Goal: Task Accomplishment & Management: Use online tool/utility

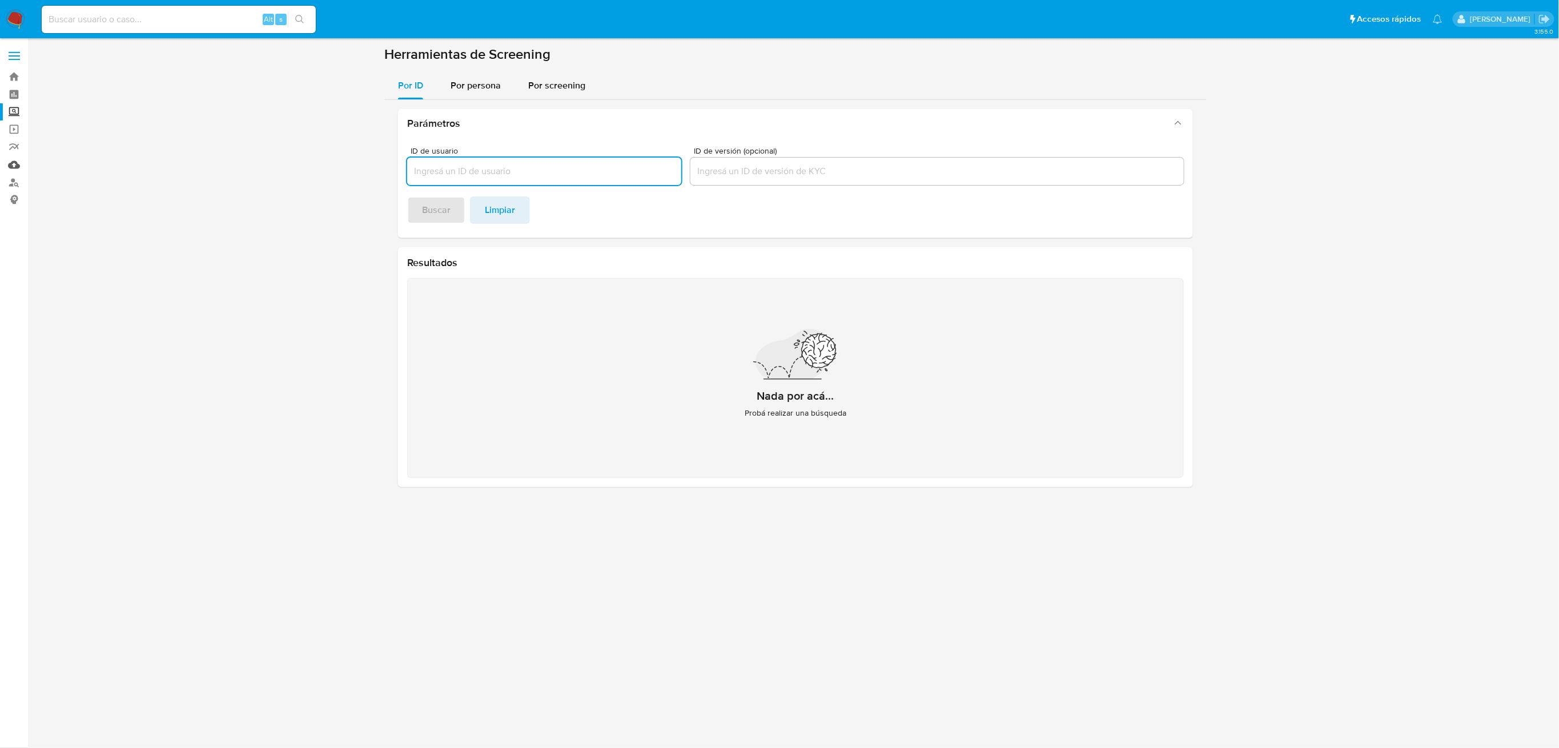
click at [11, 166] on link "Mulan" at bounding box center [68, 165] width 136 height 18
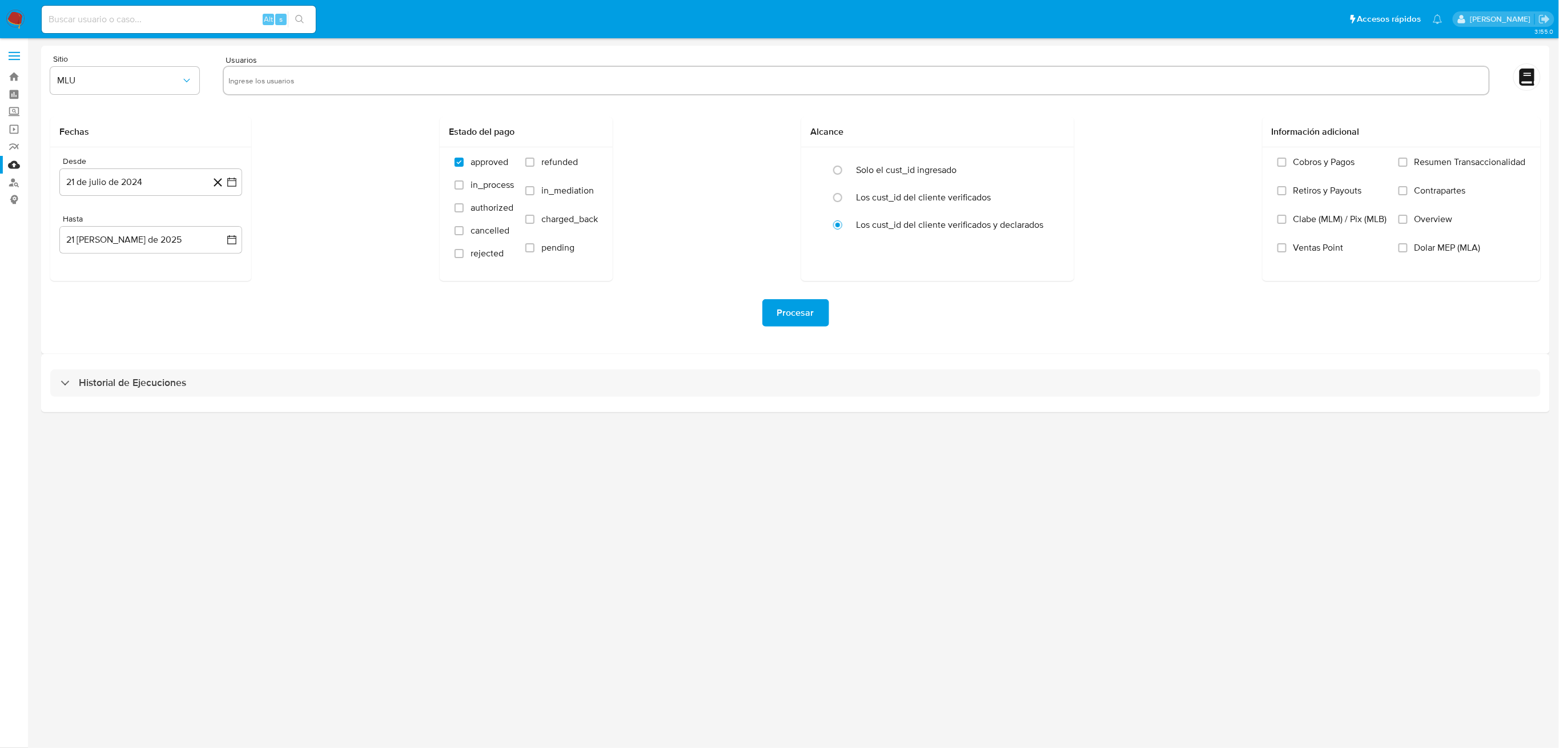
click at [275, 83] on input "text" at bounding box center [855, 80] width 1255 height 18
paste input "237584599"
type input "237584599"
click at [159, 82] on span "MLU" at bounding box center [119, 80] width 124 height 11
click at [110, 243] on div "MLM" at bounding box center [121, 248] width 128 height 27
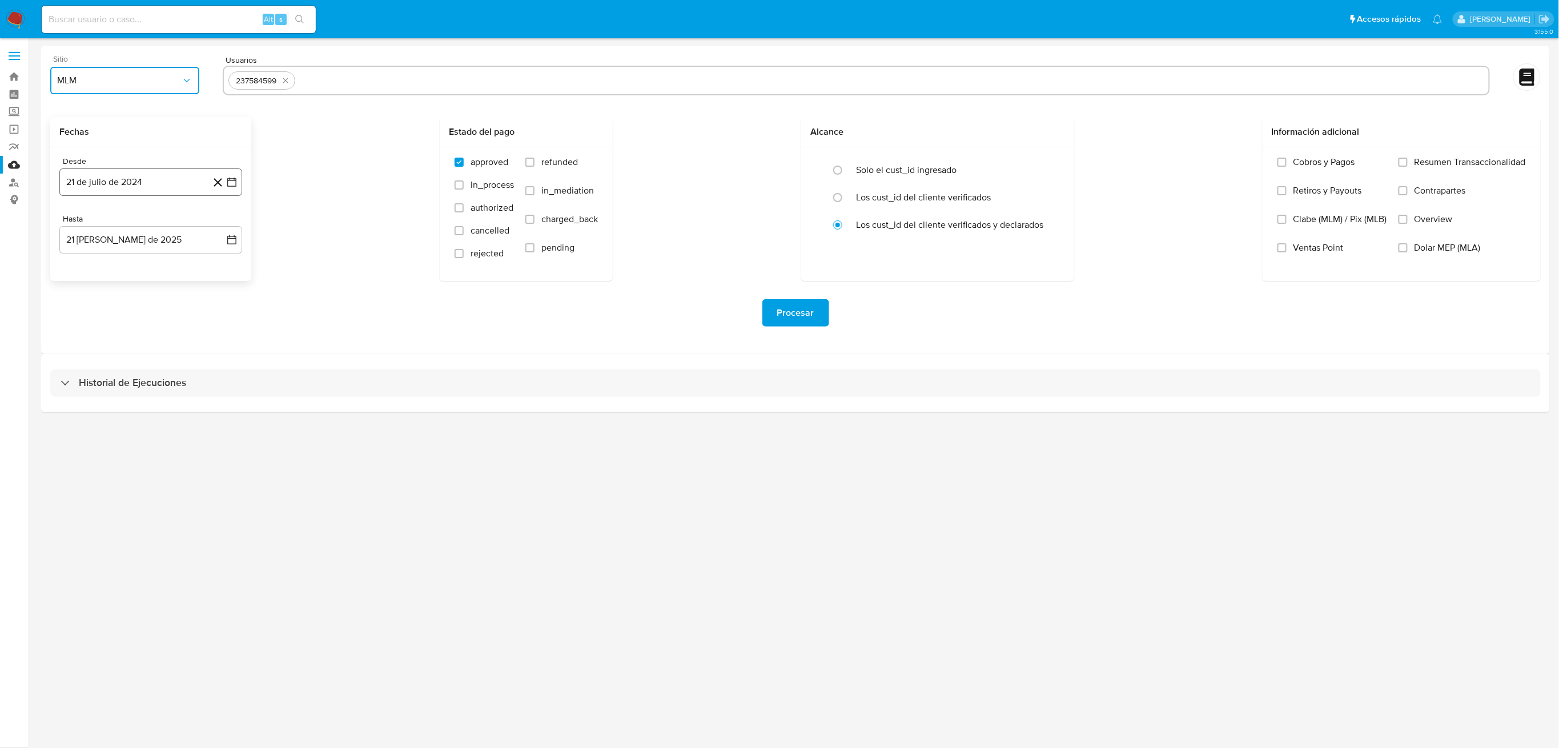
click at [231, 187] on icon "button" at bounding box center [231, 181] width 11 height 11
click at [223, 222] on icon "Mes siguiente" at bounding box center [222, 223] width 5 height 8
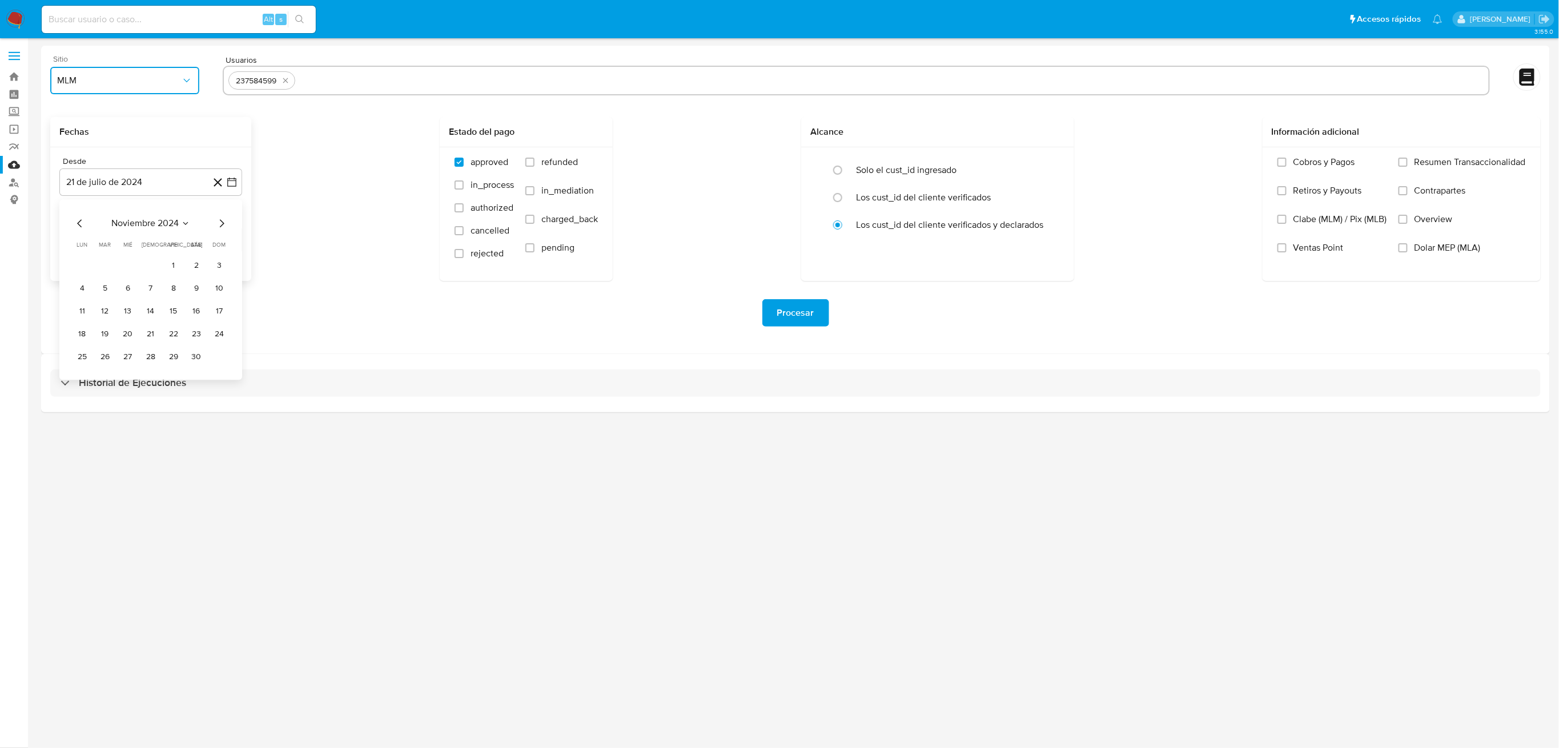
click at [223, 222] on icon "Mes siguiente" at bounding box center [222, 223] width 5 height 8
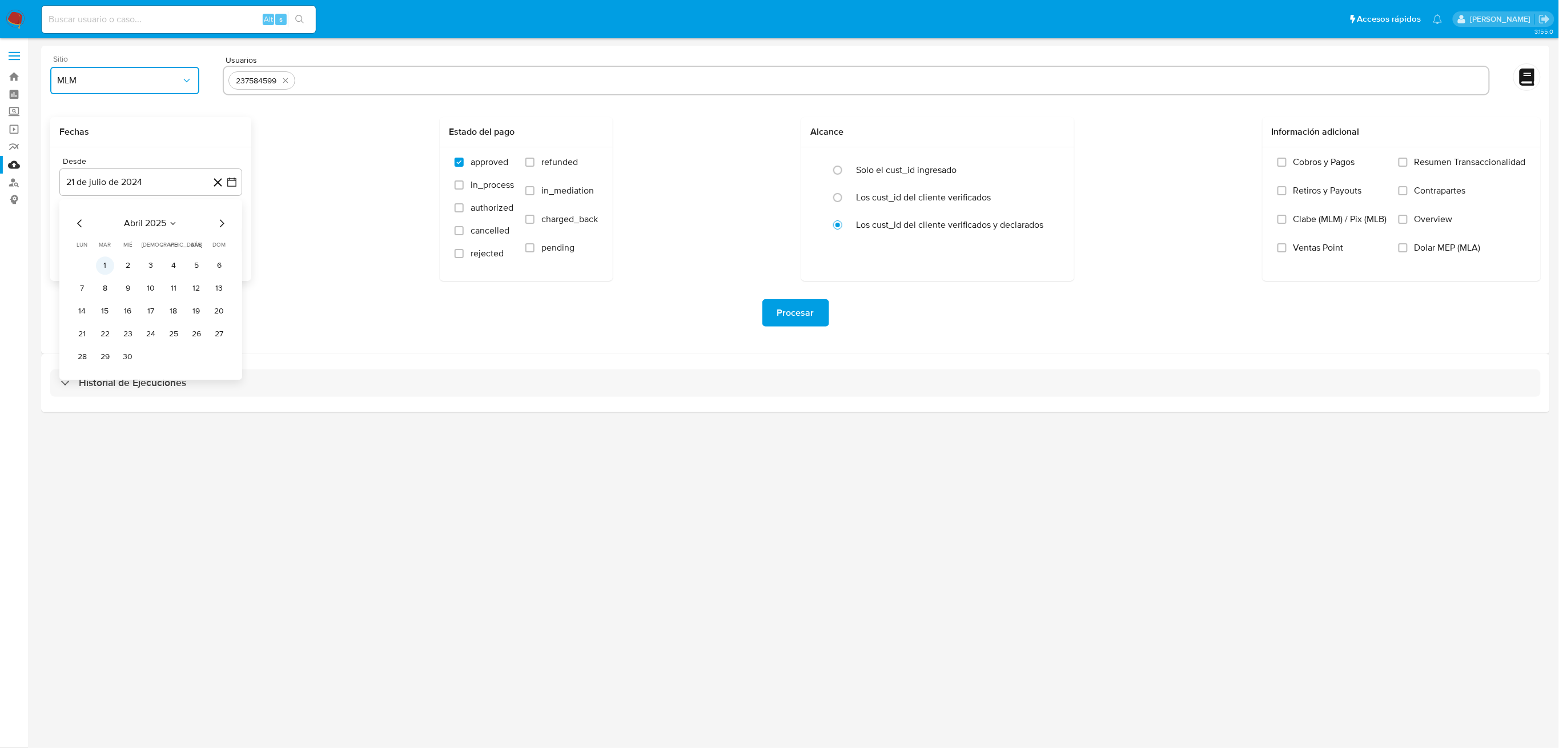
click at [104, 265] on button "1" at bounding box center [105, 265] width 18 height 18
click at [232, 238] on icon "button" at bounding box center [231, 239] width 9 height 9
click at [78, 279] on icon "Mes anterior" at bounding box center [80, 281] width 14 height 14
click at [148, 410] on button "31" at bounding box center [151, 414] width 18 height 18
click at [524, 343] on div "Procesar" at bounding box center [795, 313] width 1490 height 64
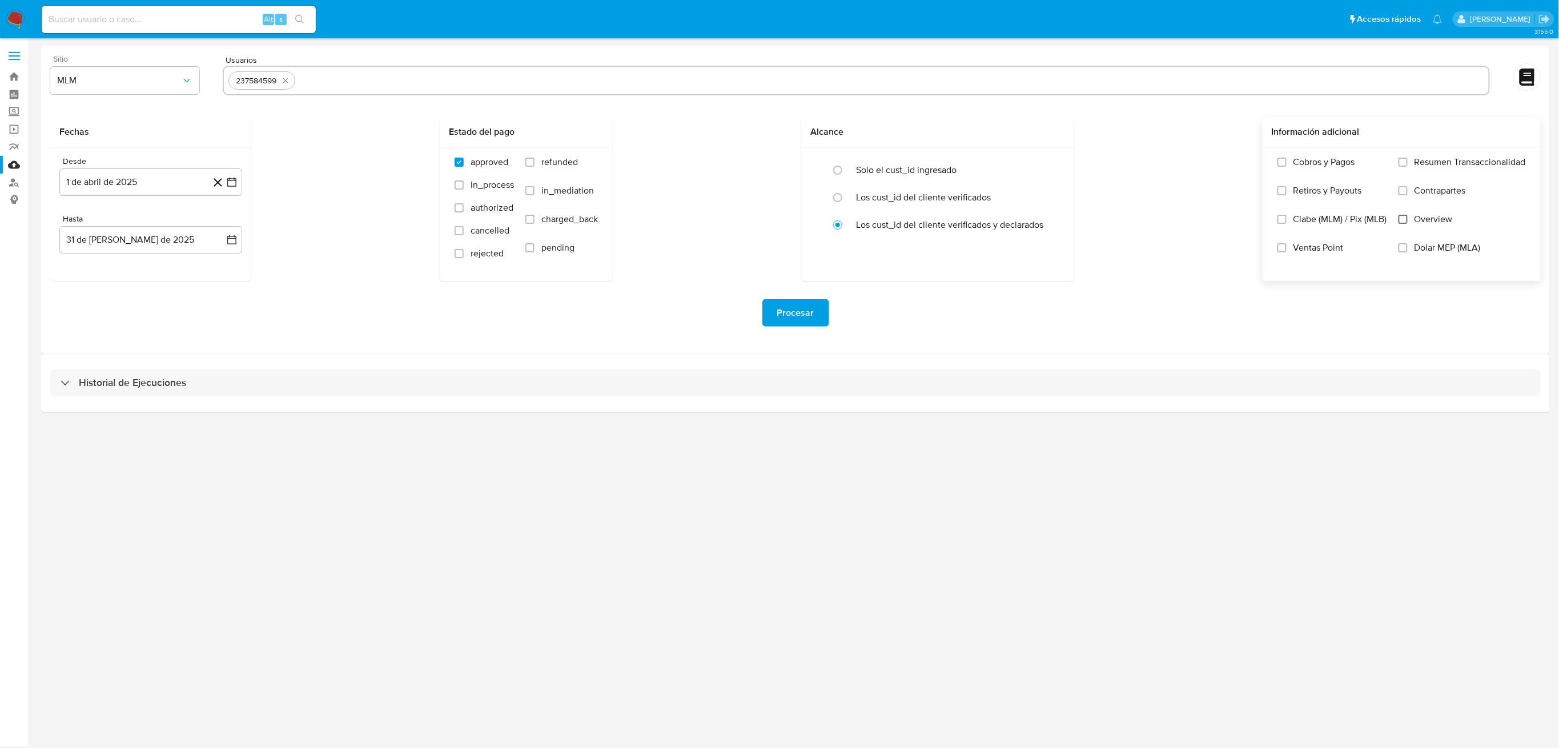
click at [1404, 220] on input "Overview" at bounding box center [1402, 219] width 9 height 9
click at [333, 80] on input "text" at bounding box center [892, 80] width 1184 height 18
paste input "305550993"
type input "305550993"
click at [496, 92] on div "237584599 305550993" at bounding box center [856, 81] width 1267 height 30
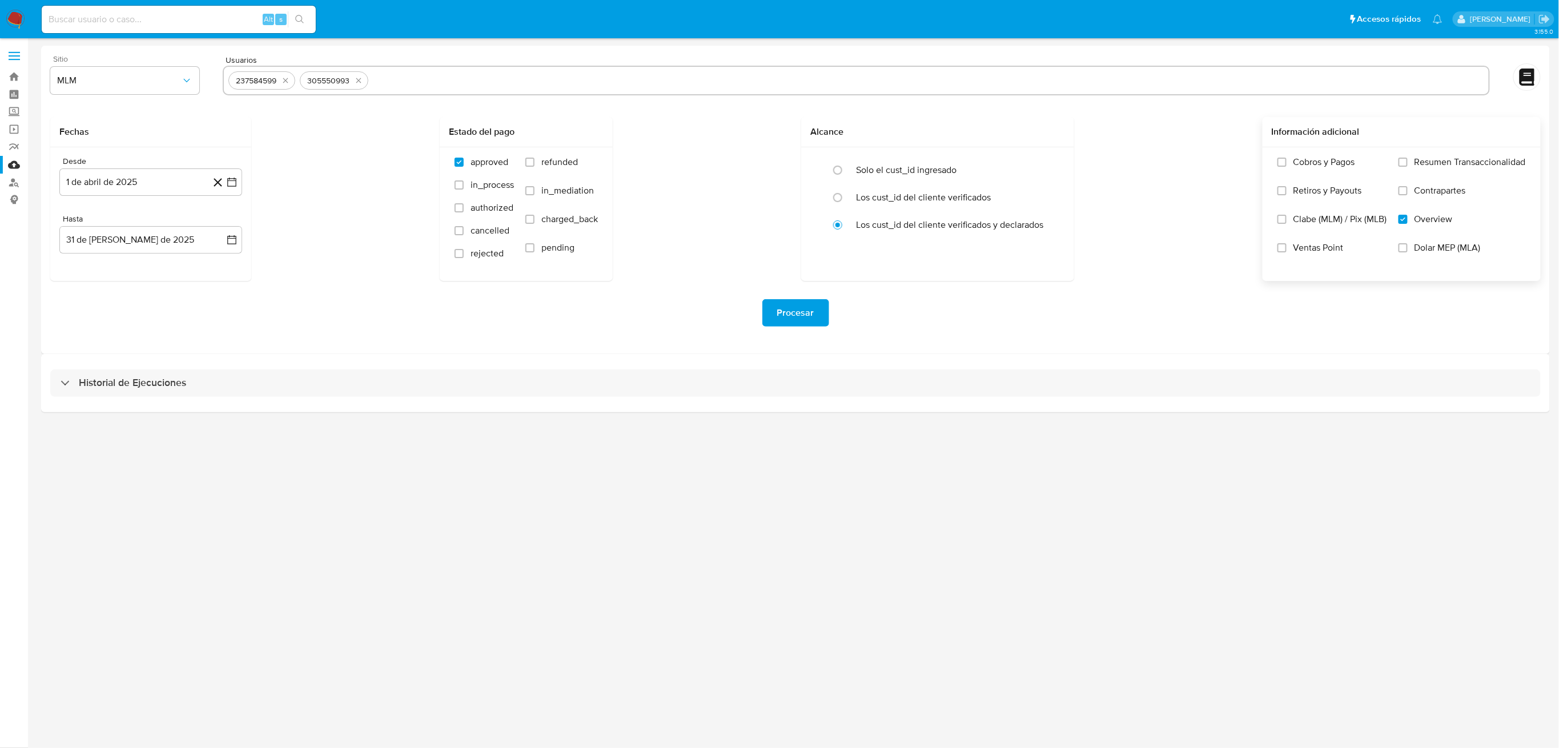
click at [495, 83] on input "text" at bounding box center [928, 80] width 1111 height 18
paste input "456357040"
type input "456357040"
click at [514, 87] on input "text" at bounding box center [964, 80] width 1038 height 18
paste input "1272049157"
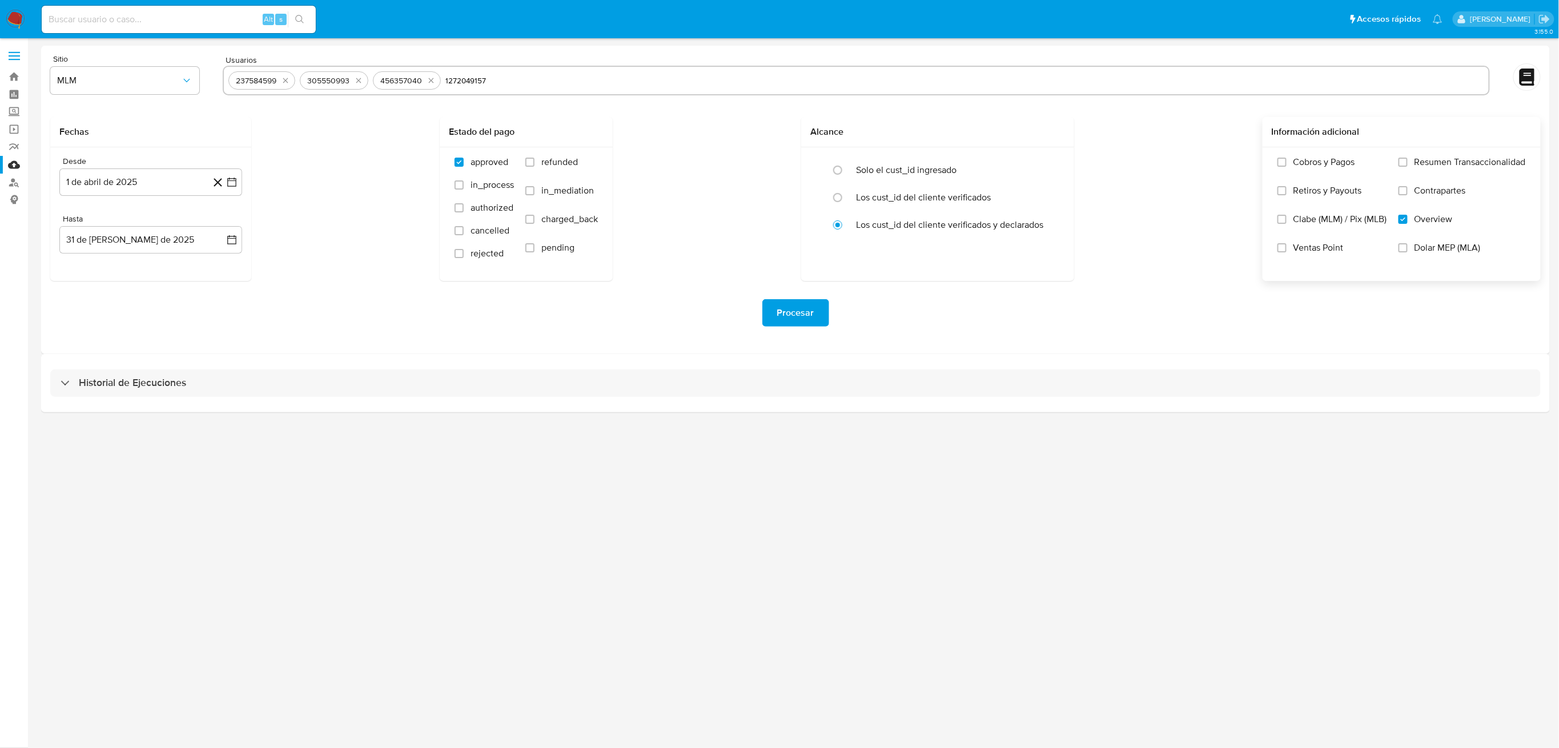
type input "1272049157"
click at [553, 335] on div "Procesar" at bounding box center [795, 313] width 1490 height 64
click at [813, 323] on span "Procesar" at bounding box center [795, 312] width 37 height 25
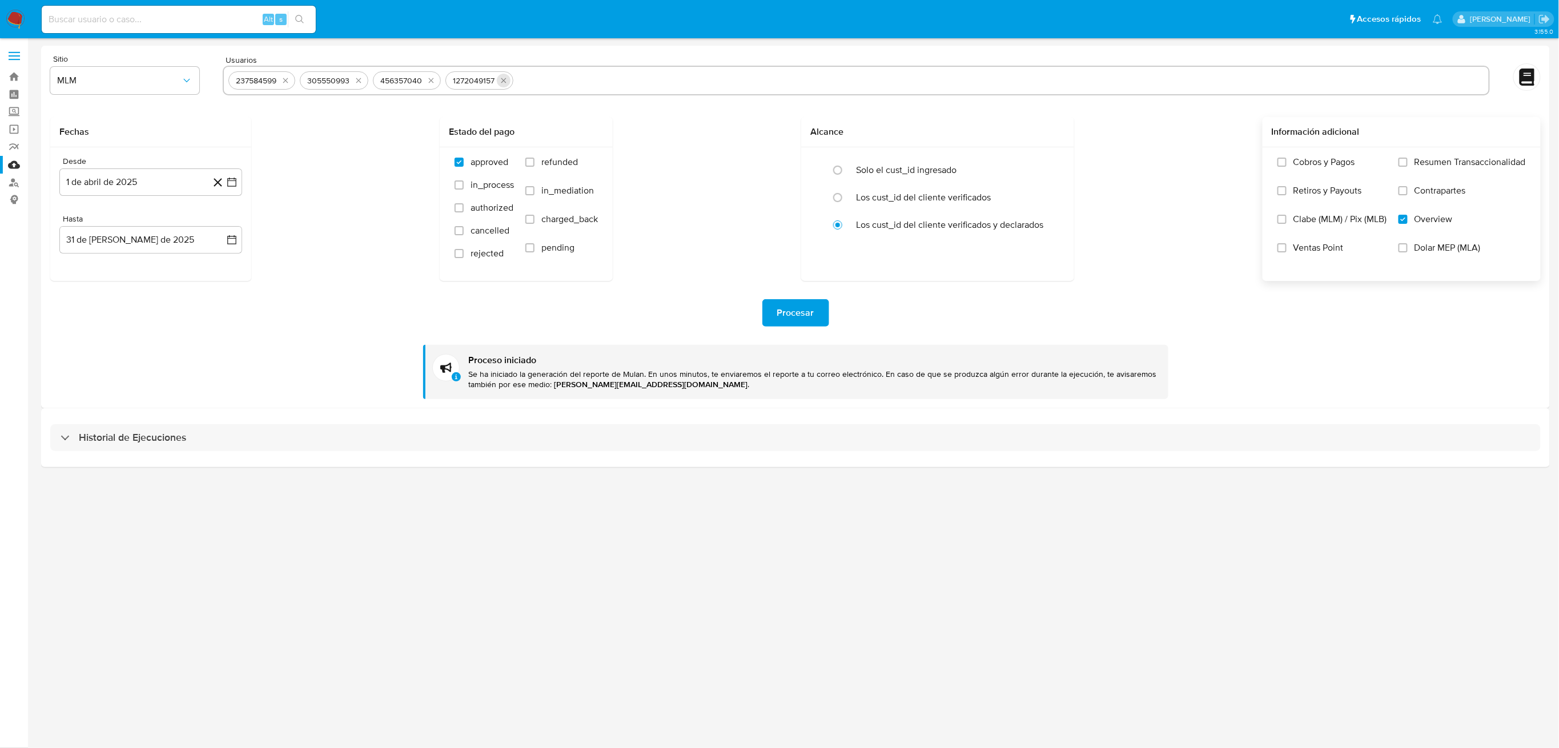
click at [502, 79] on icon "quitar 1272049157" at bounding box center [503, 80] width 9 height 9
click at [429, 79] on icon "quitar 456357040" at bounding box center [430, 80] width 9 height 9
click at [356, 79] on icon "quitar 305550993" at bounding box center [358, 80] width 9 height 9
click at [287, 76] on icon "quitar 237584599" at bounding box center [285, 80] width 9 height 9
click at [301, 78] on input "text" at bounding box center [855, 80] width 1255 height 18
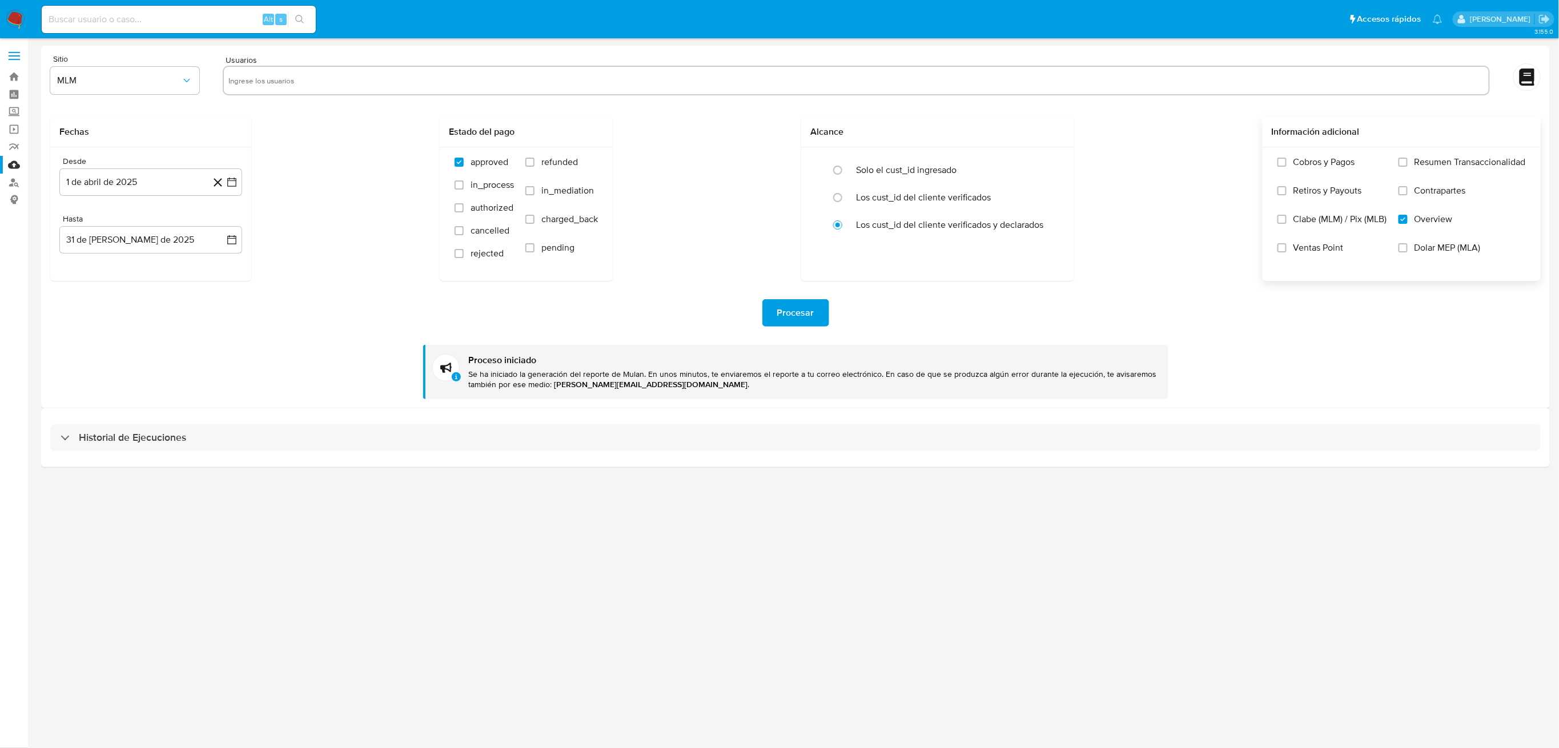
paste input "65228683"
type input "65228683"
click at [332, 82] on input "text" at bounding box center [890, 80] width 1188 height 18
paste input "151066567"
type input "151066567"
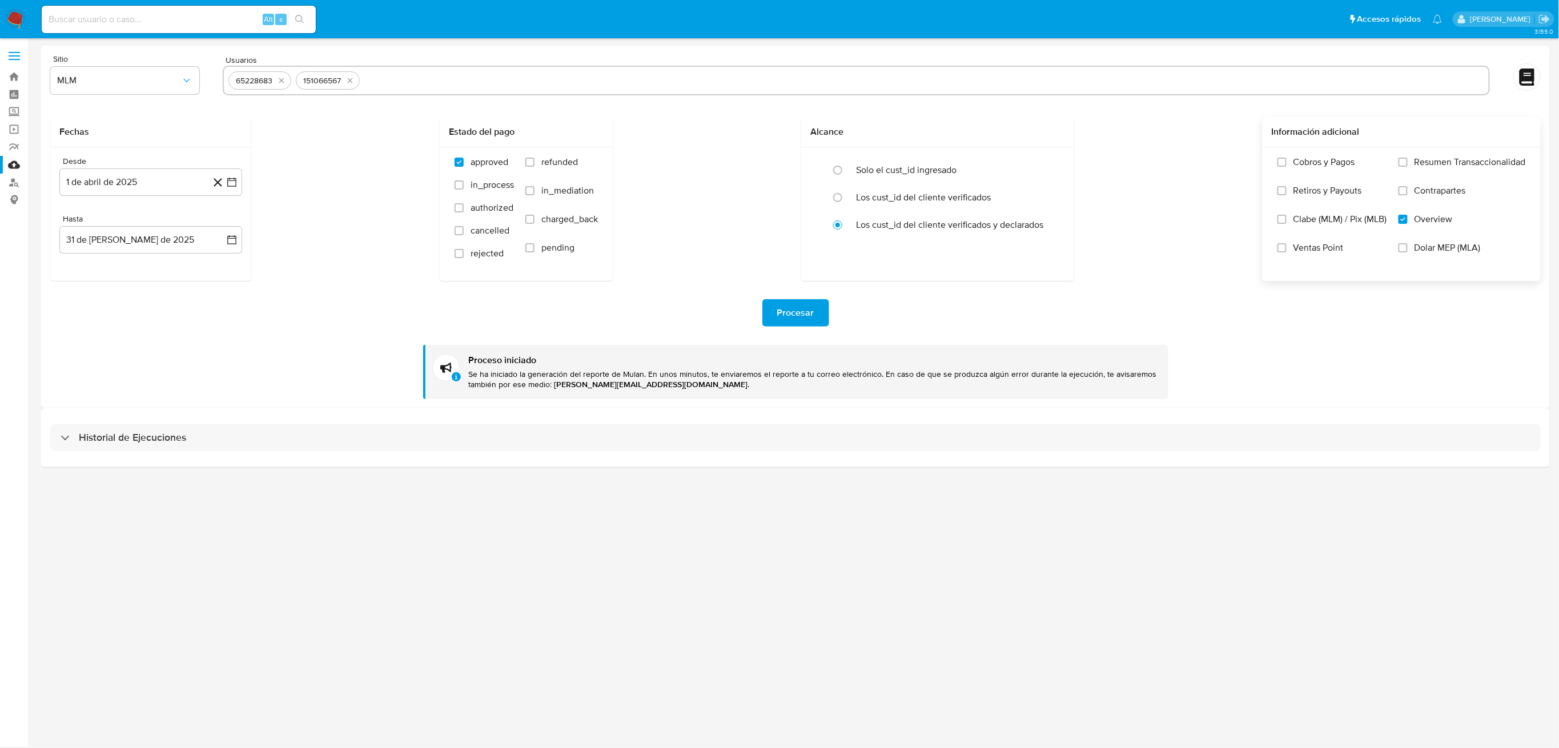
click at [463, 80] on input "text" at bounding box center [923, 80] width 1119 height 18
paste input "186806960"
type input "186806960"
click at [483, 77] on input "text" at bounding box center [960, 80] width 1048 height 18
paste input "554561288"
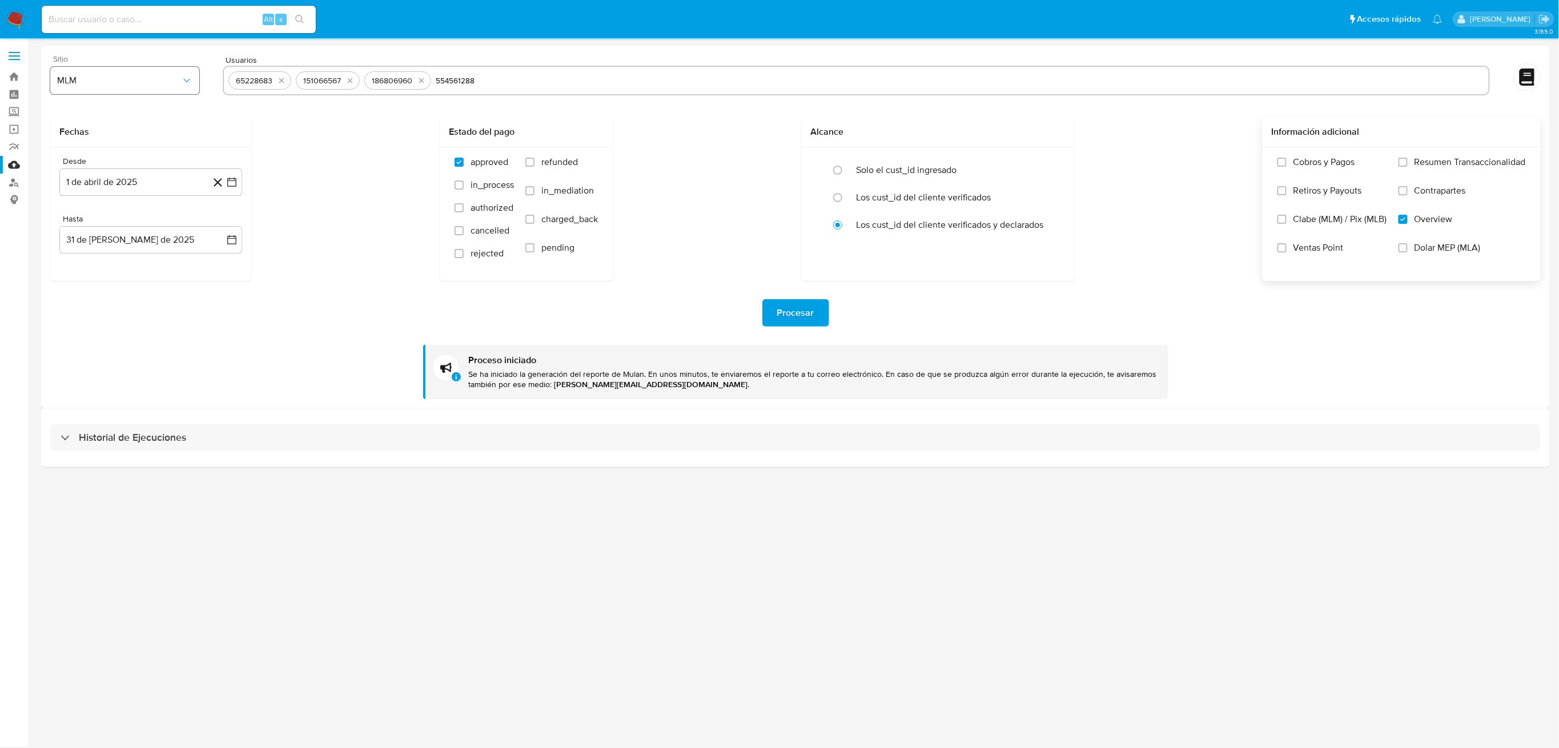
type input "554561288"
click at [591, 83] on input "text" at bounding box center [995, 80] width 978 height 18
paste input "1173065600"
type input "1173065600"
click at [685, 79] on input "text" at bounding box center [1032, 80] width 904 height 18
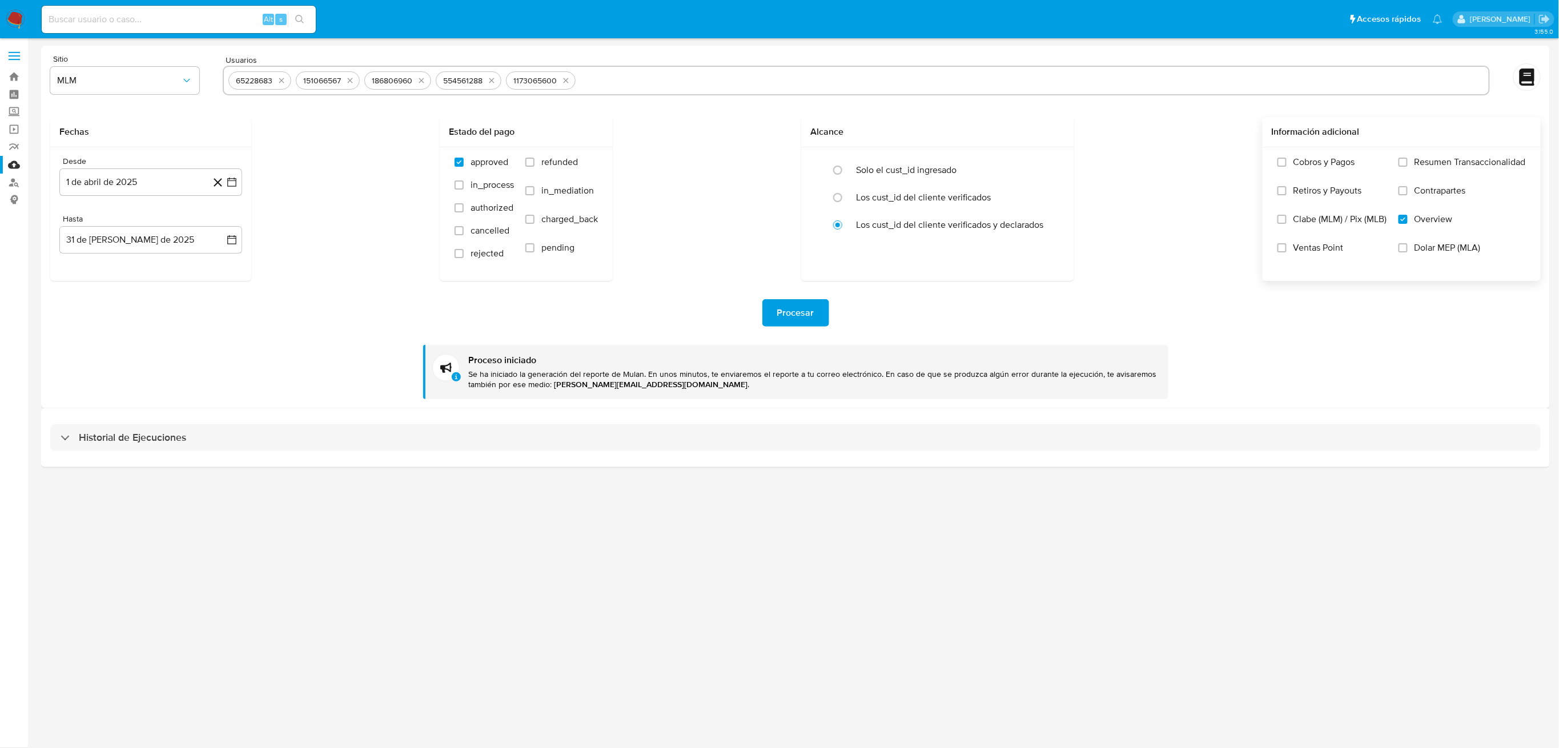
paste input "1813760200"
type input "1813760200"
click at [692, 76] on input "text" at bounding box center [1068, 80] width 829 height 18
paste input "2046374108"
type input "2046374108"
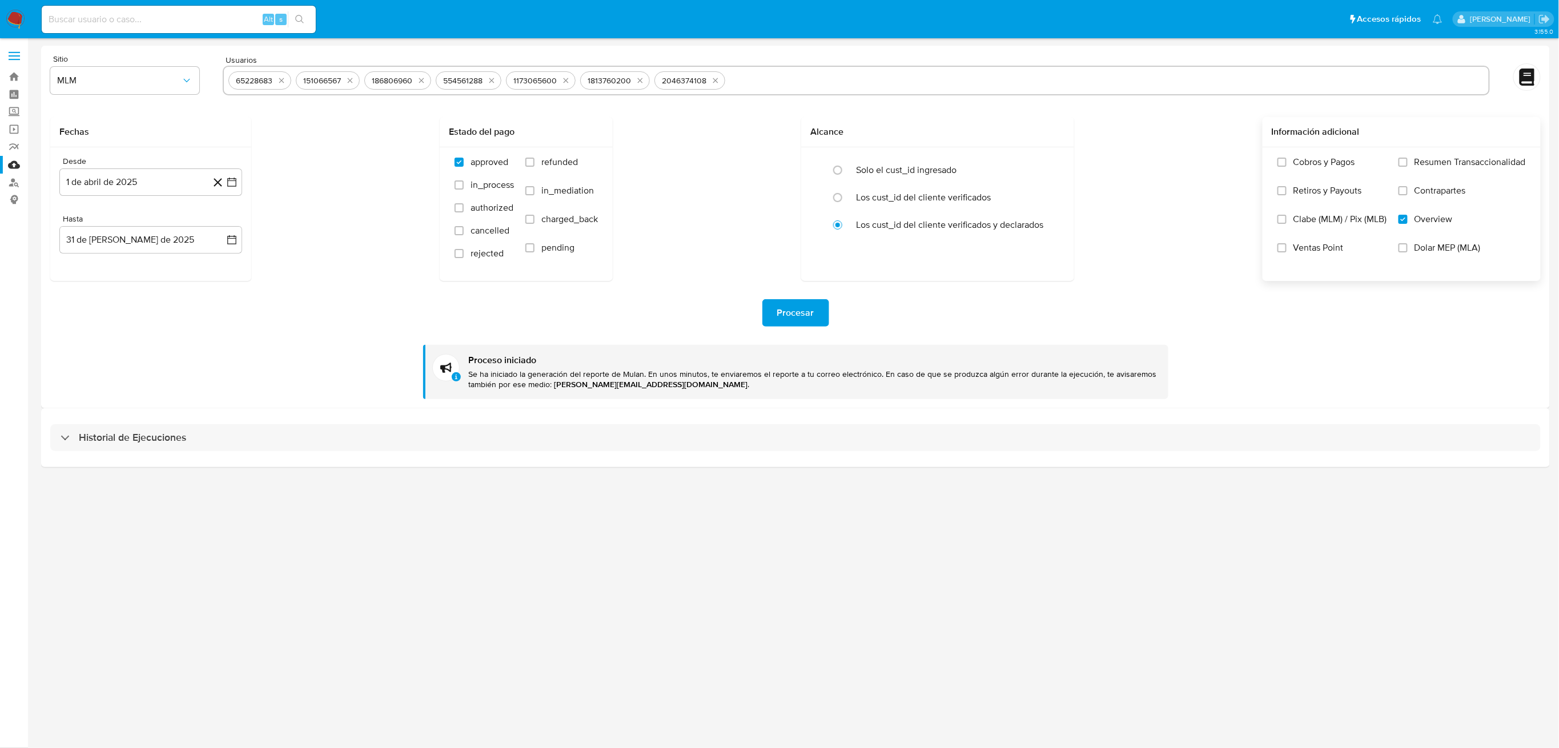
click at [758, 83] on input "text" at bounding box center [1107, 80] width 754 height 18
paste input "2119604390"
type input "2119604390"
click at [857, 75] on input "text" at bounding box center [1144, 80] width 680 height 18
paste input "2236278427"
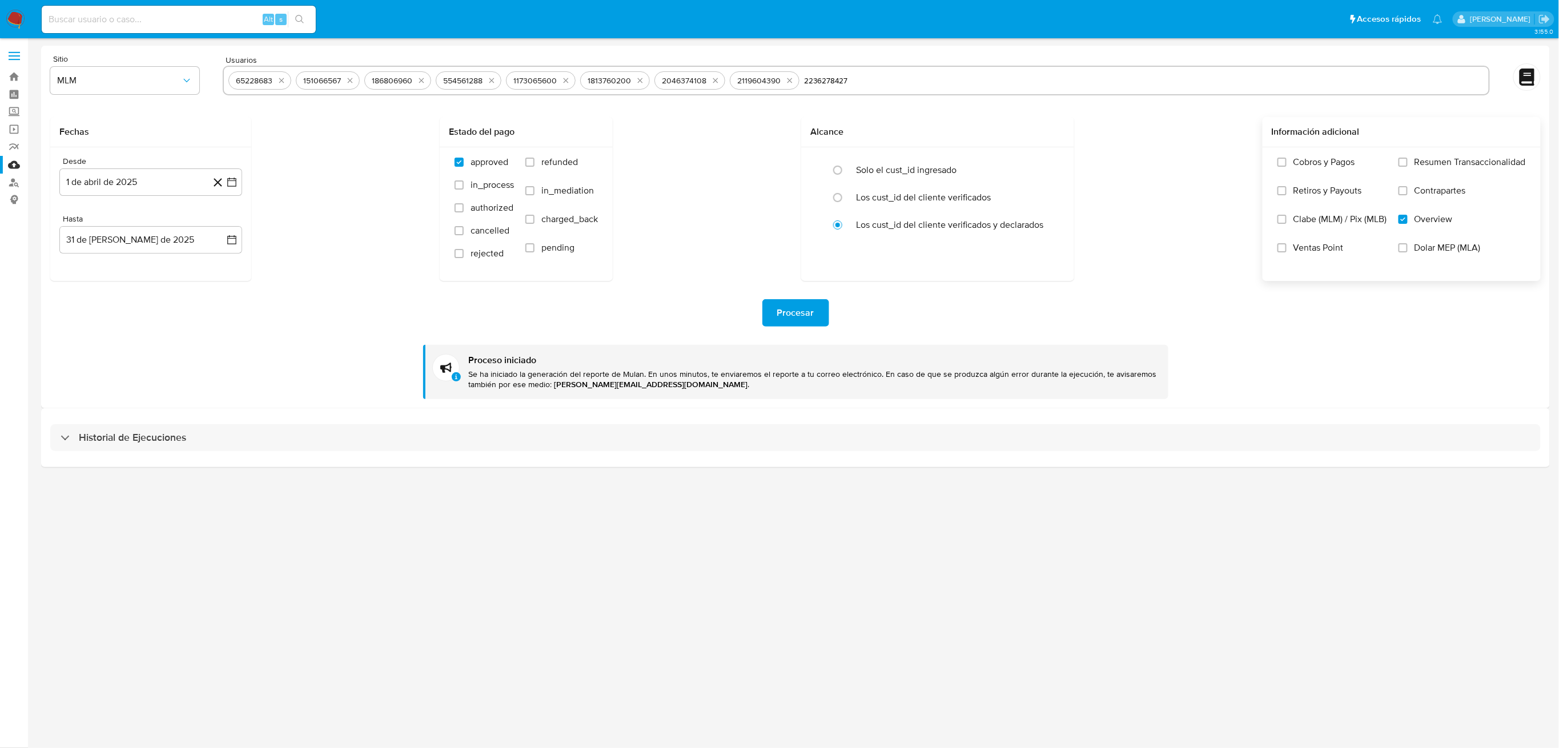
type input "2236278427"
click at [928, 74] on input "text" at bounding box center [1181, 80] width 605 height 18
paste input "178684991"
type input "178684991"
click at [797, 311] on span "Procesar" at bounding box center [795, 312] width 37 height 25
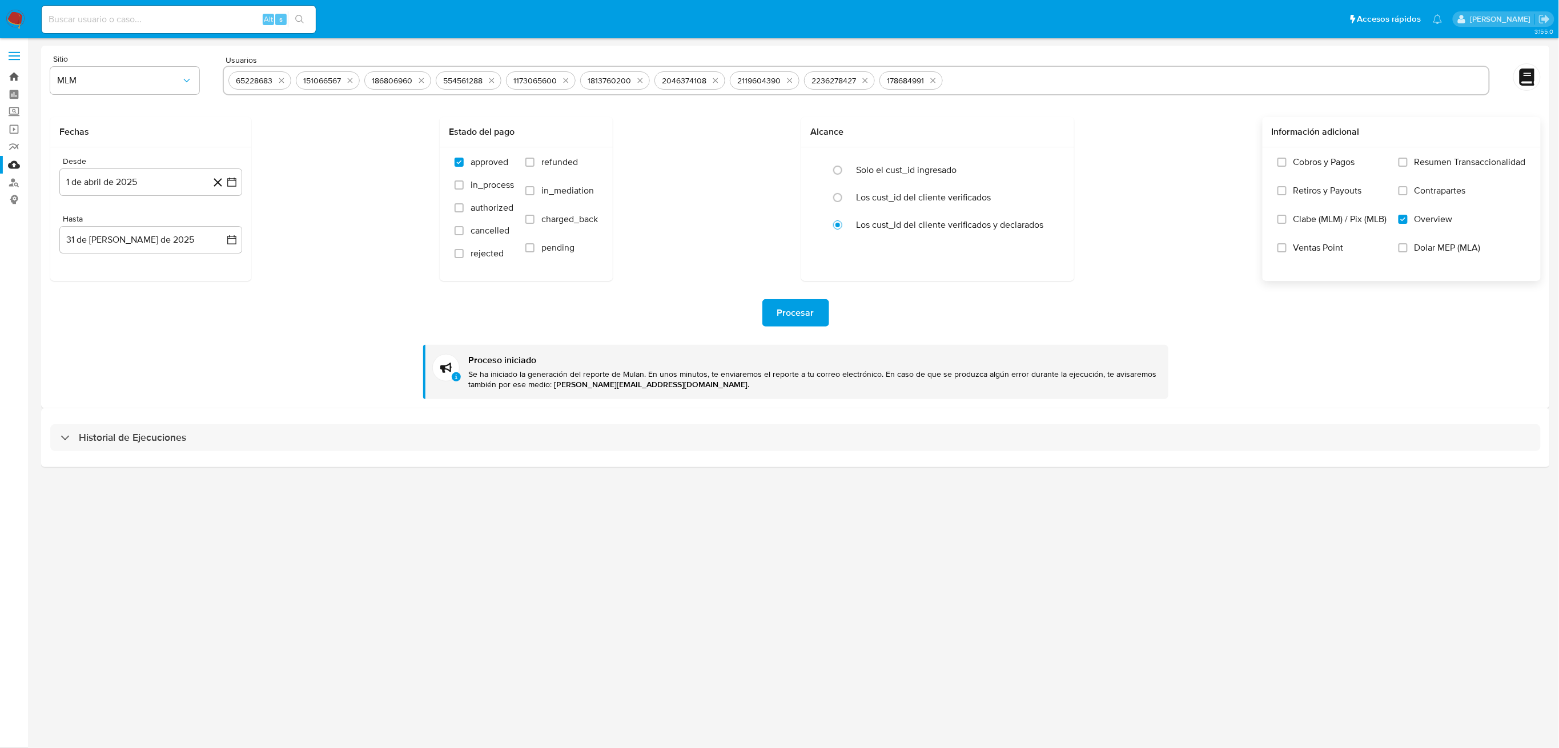
click at [11, 73] on link "Bandeja" at bounding box center [68, 77] width 136 height 18
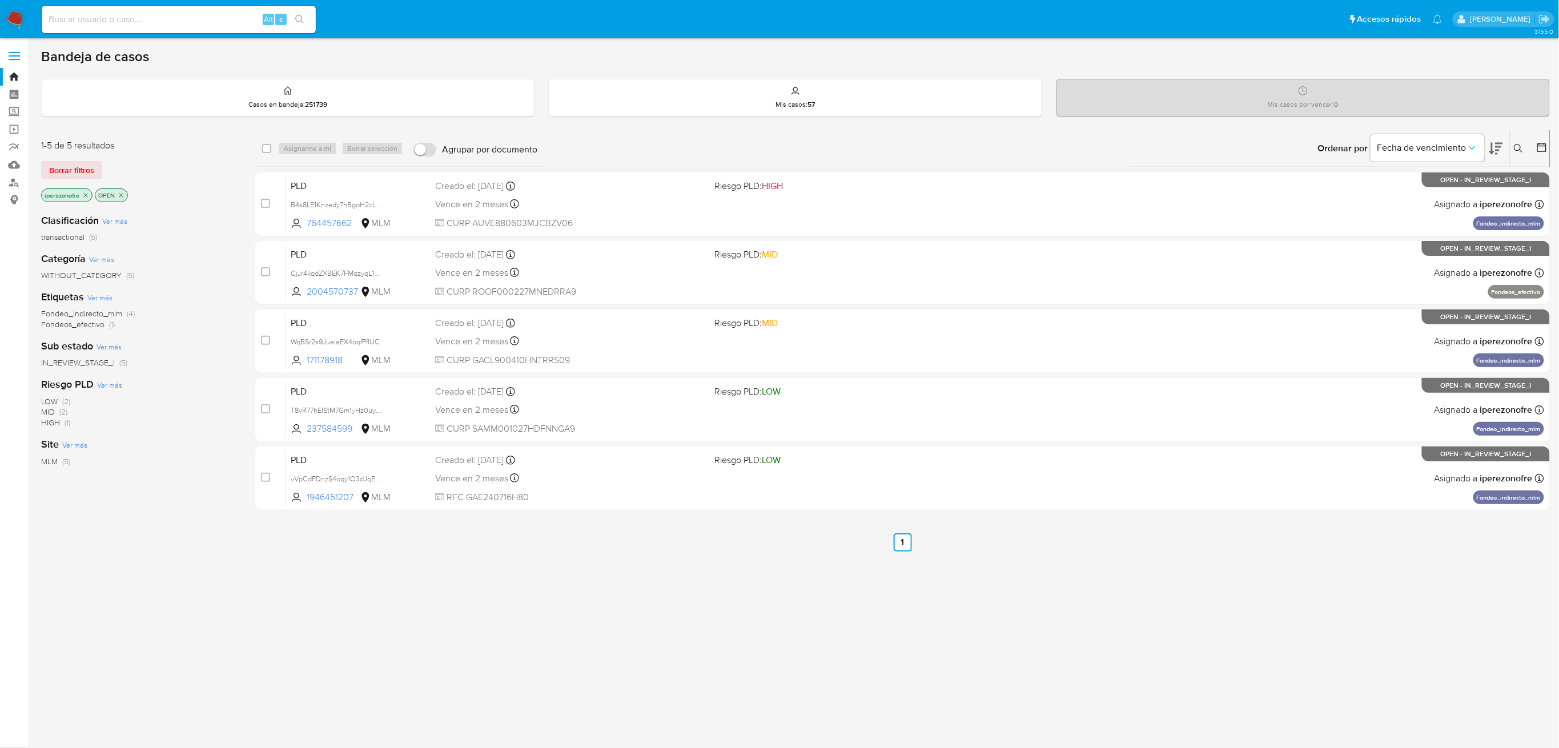
click at [600, 658] on div "3.155.0" at bounding box center [795, 393] width 1508 height 695
click at [11, 14] on img at bounding box center [15, 19] width 19 height 19
click at [1513, 145] on icon at bounding box center [1517, 148] width 9 height 9
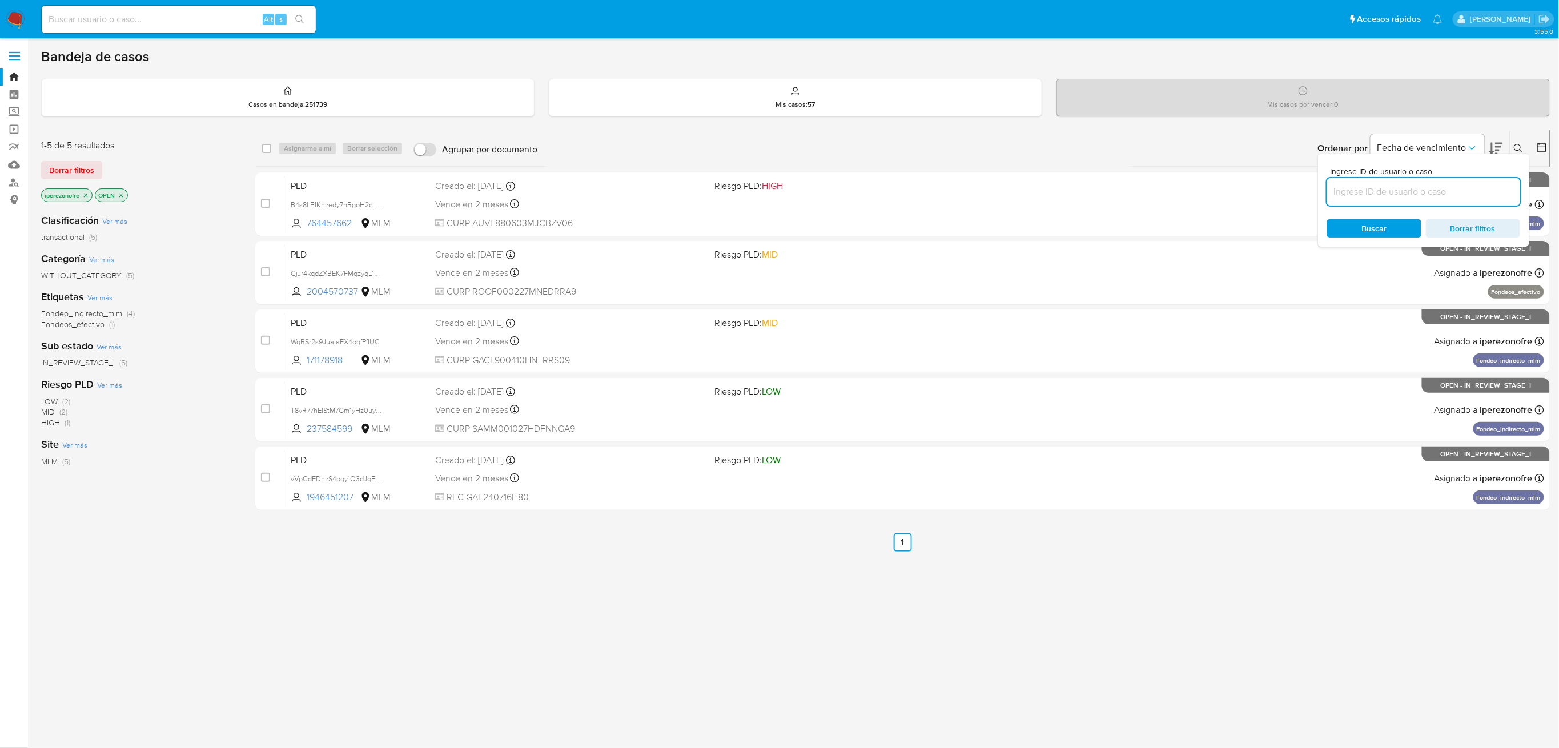
click at [1368, 194] on input at bounding box center [1423, 191] width 193 height 15
type input "1946451207"
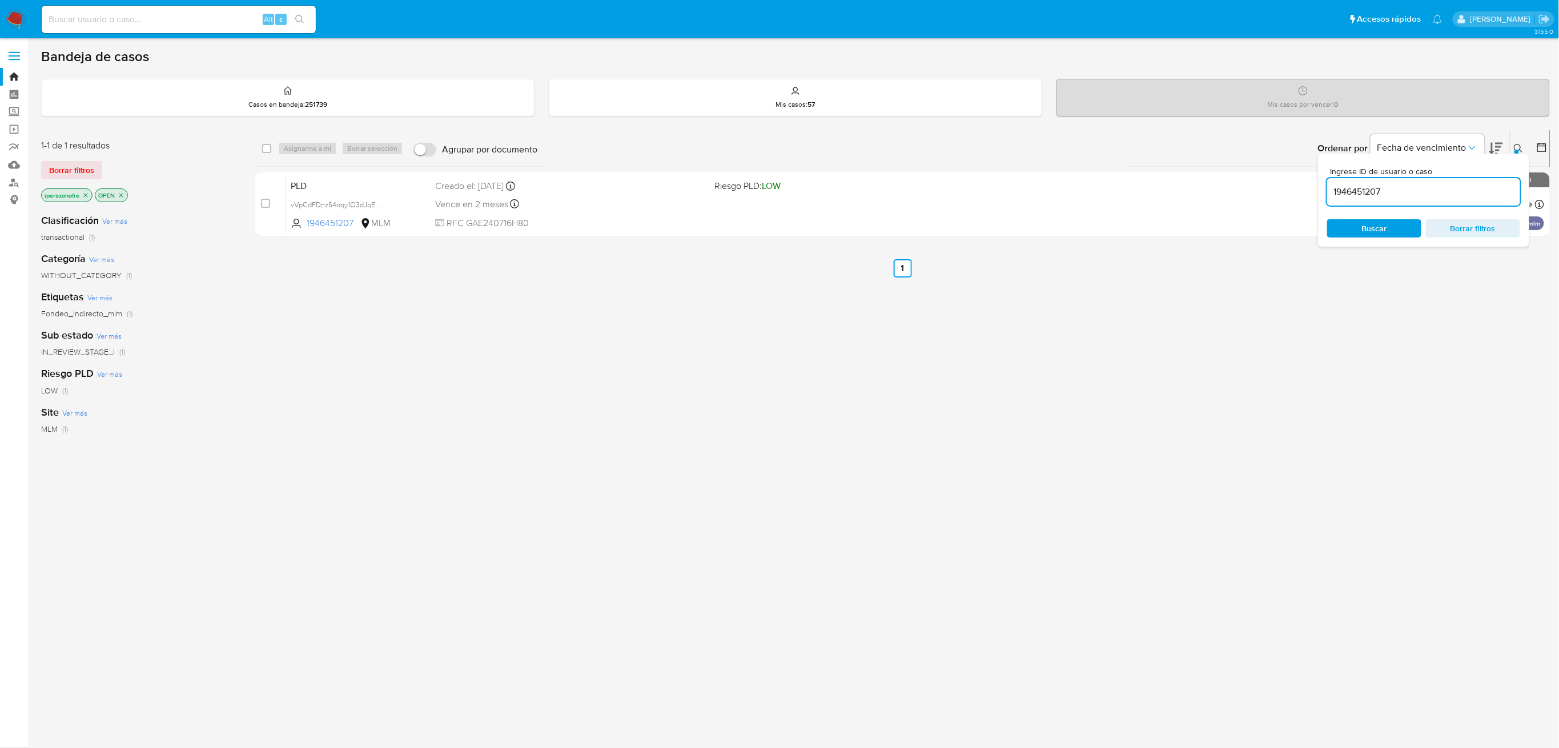
click at [1349, 229] on span "Buscar" at bounding box center [1374, 228] width 78 height 16
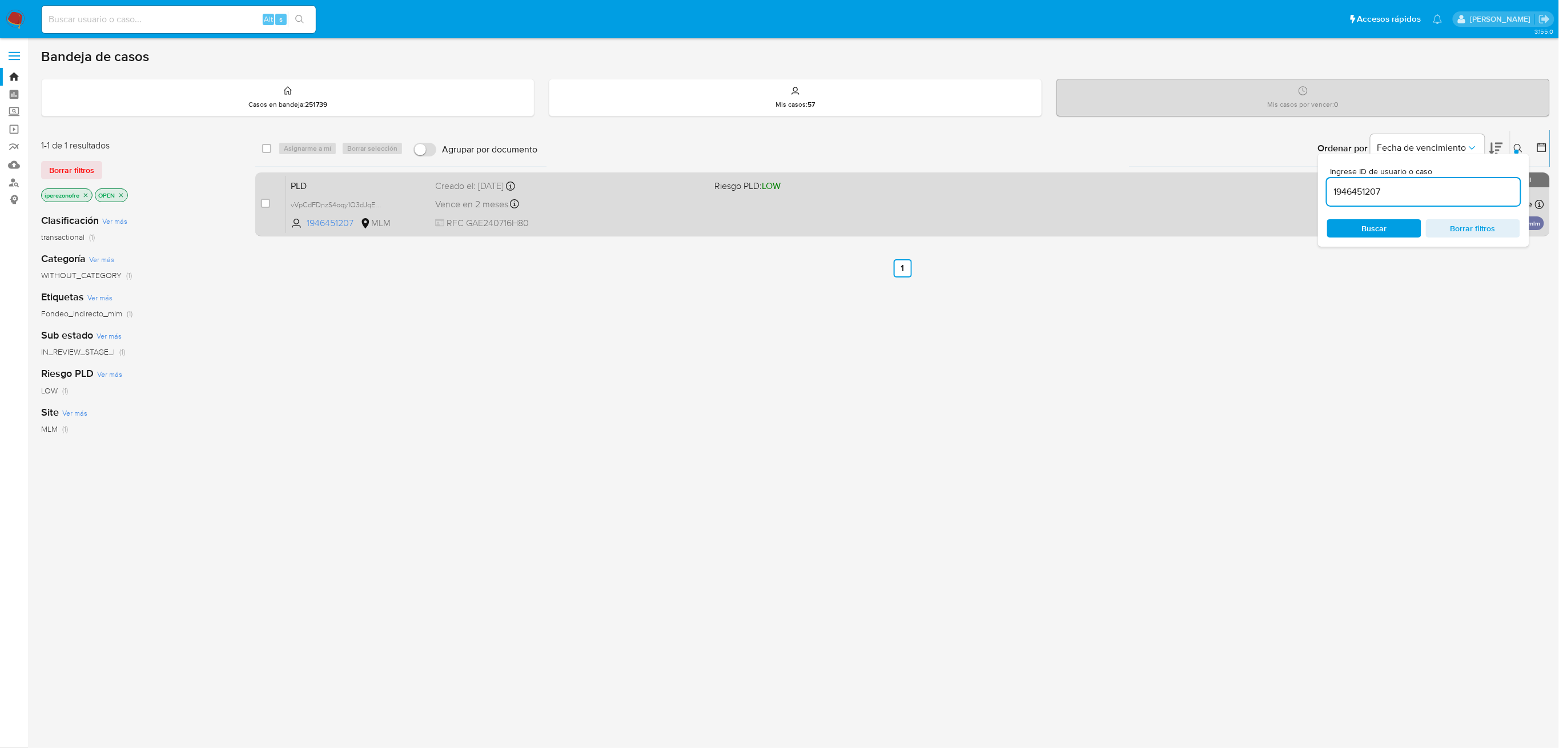
click at [723, 227] on div "PLD vVpCdFDnzS4oqy1O3dJqEljM 1946451207 MLM Riesgo PLD: LOW Creado el: 12/08/20…" at bounding box center [915, 204] width 1258 height 58
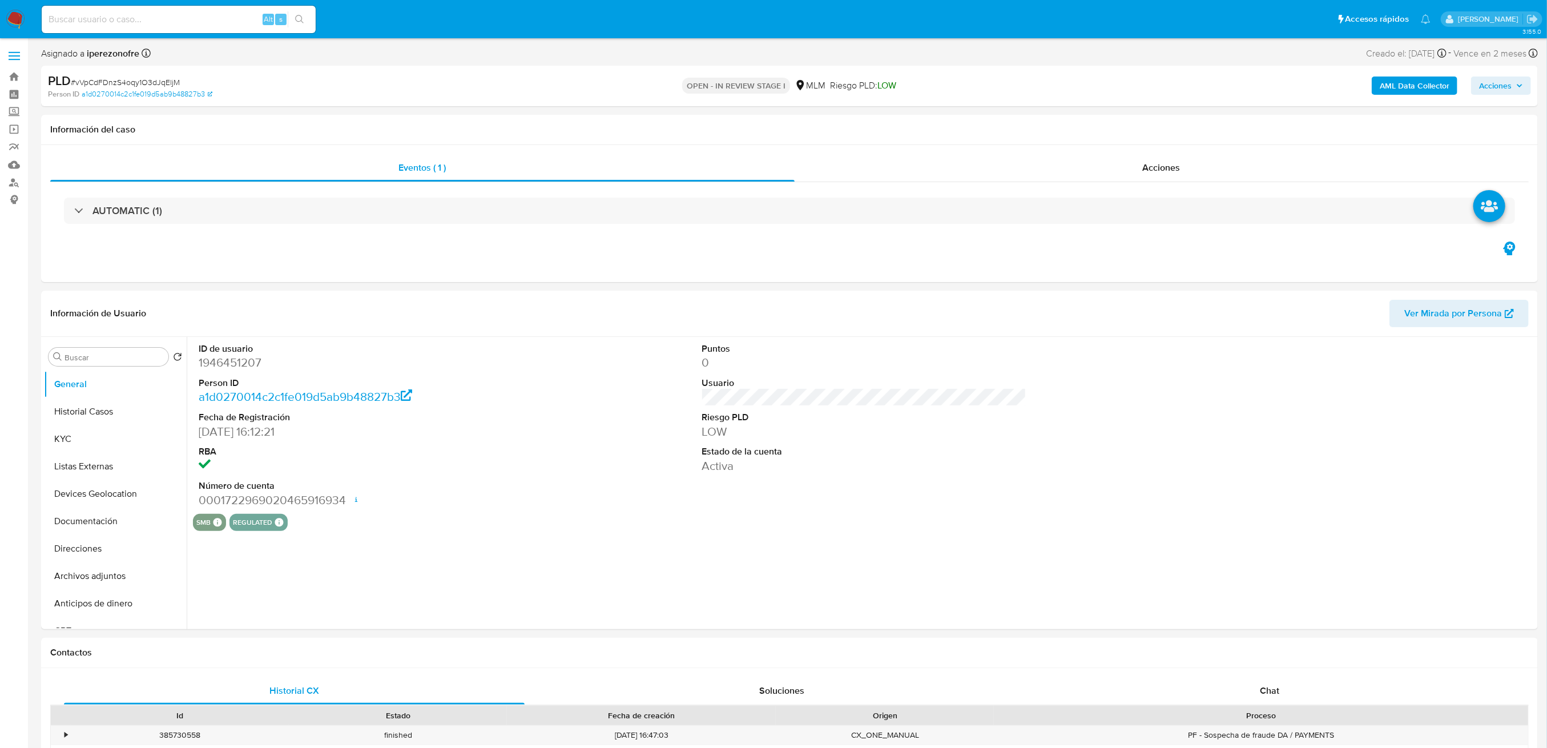
select select "10"
click at [79, 414] on button "Historial Casos" at bounding box center [111, 411] width 134 height 27
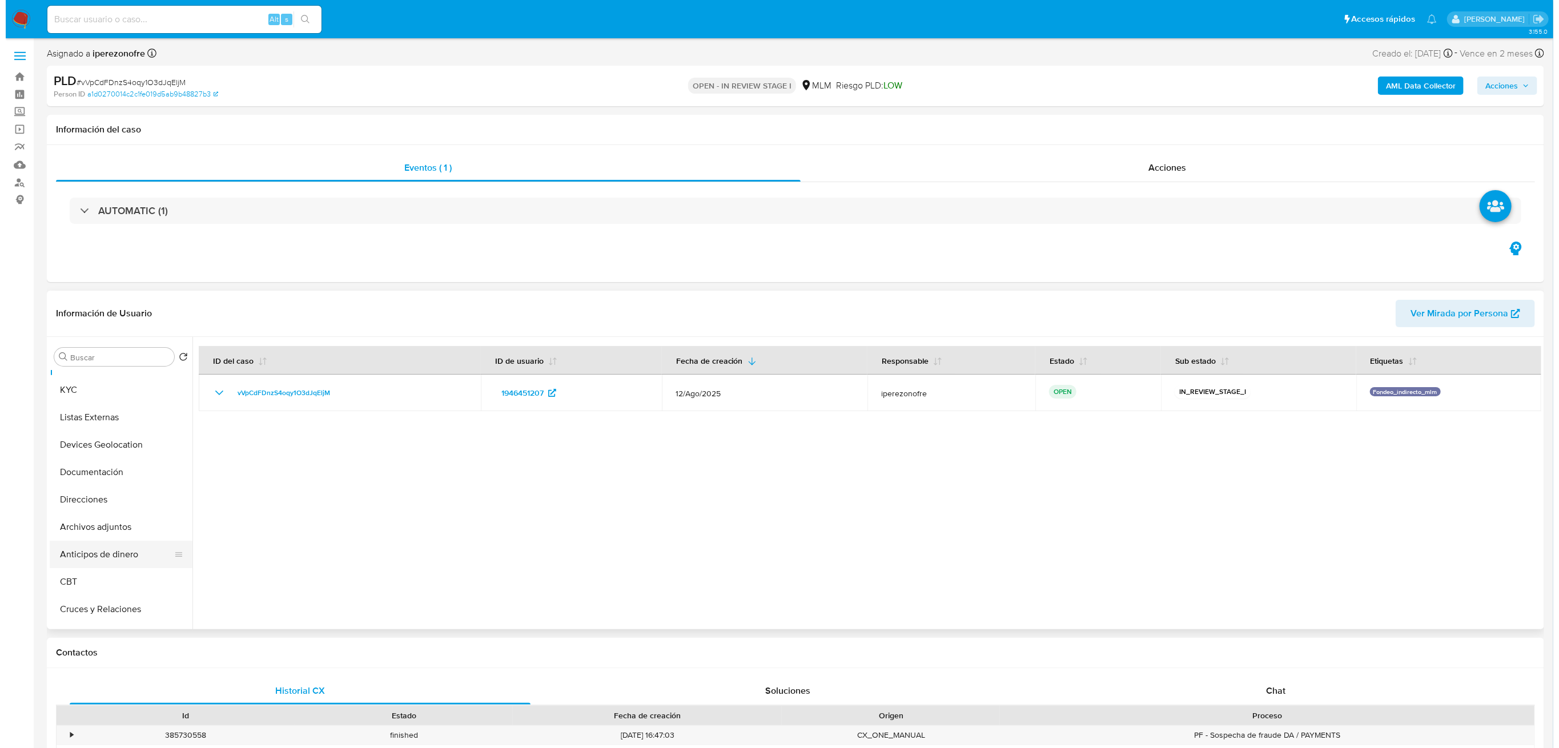
scroll to position [76, 0]
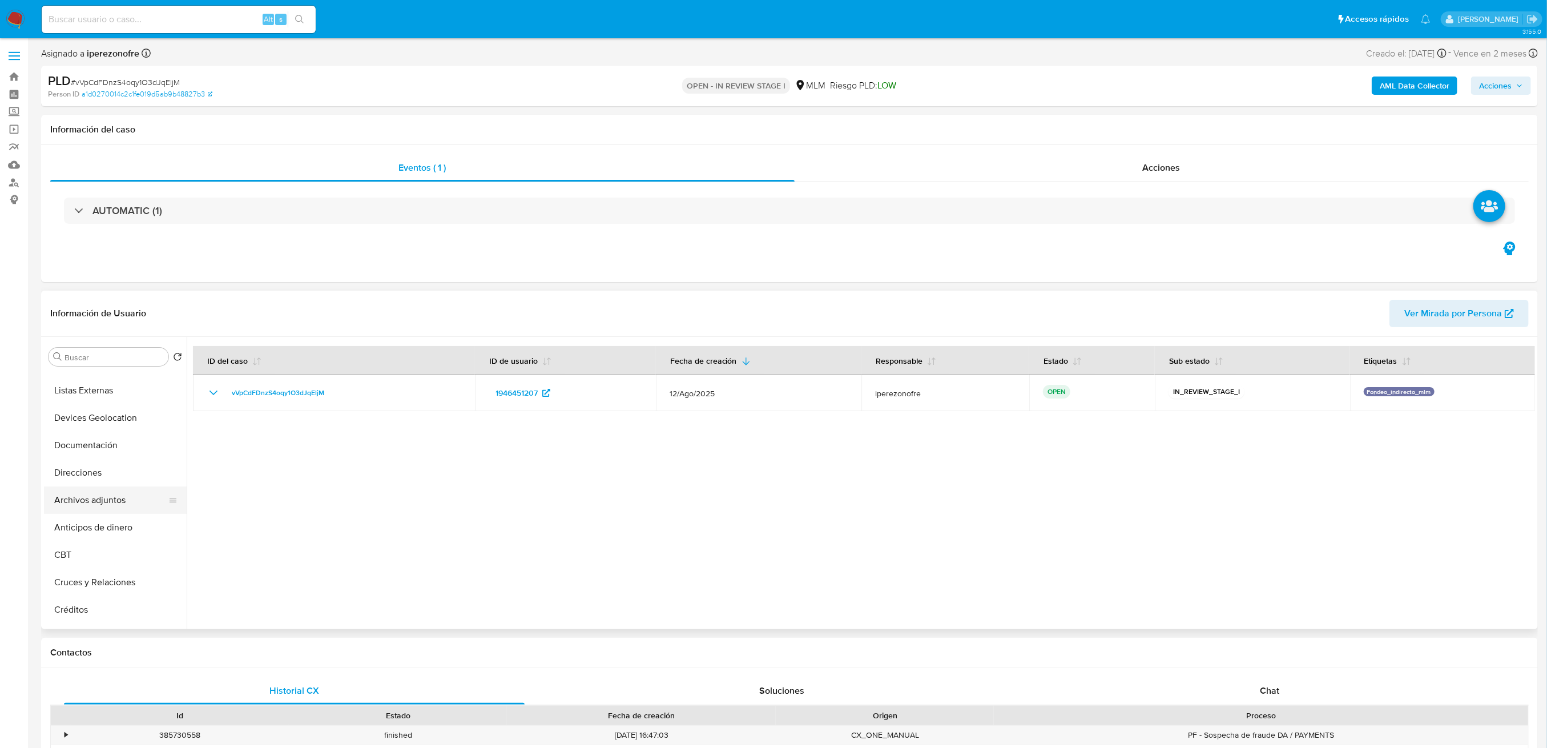
click at [81, 510] on button "Archivos adjuntos" at bounding box center [111, 499] width 134 height 27
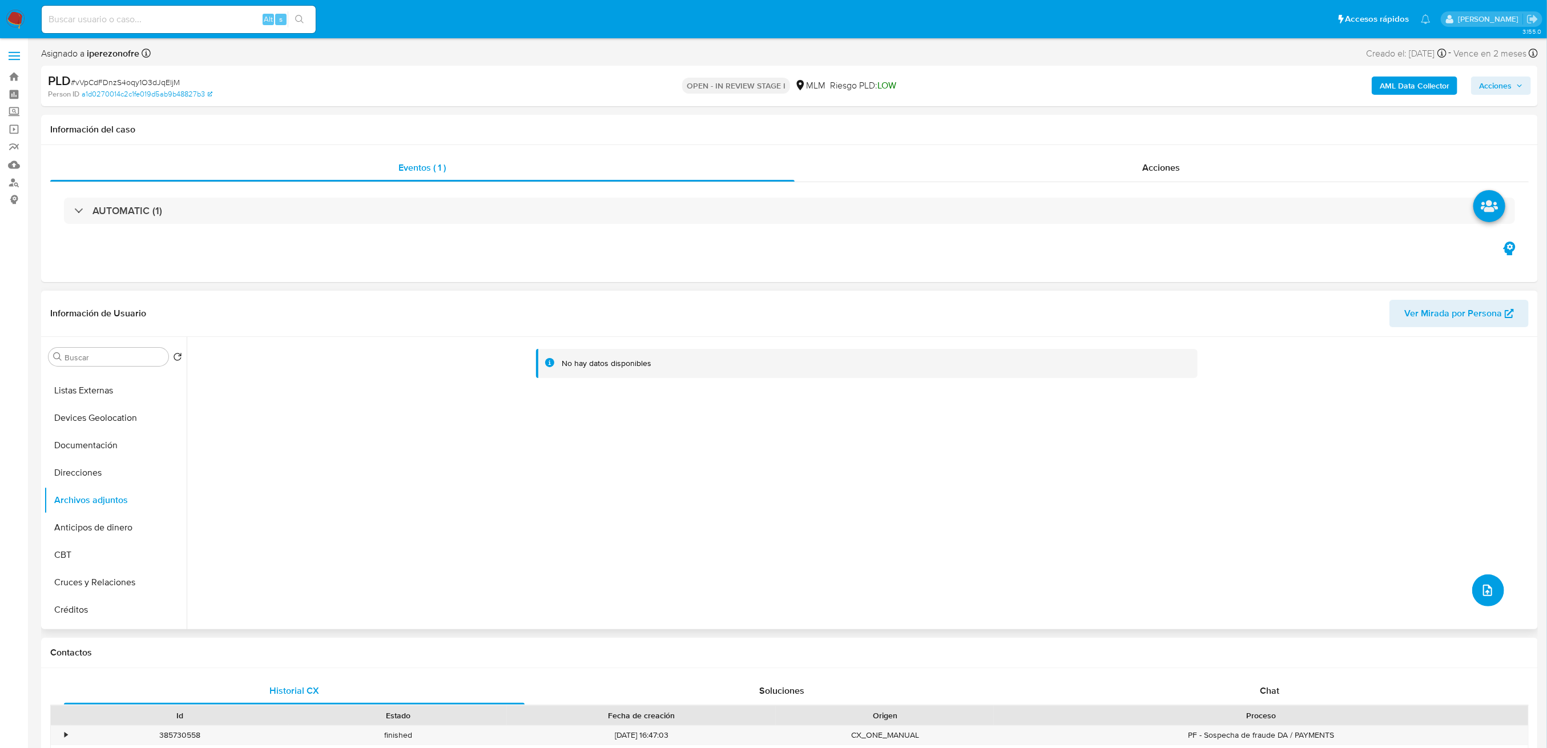
click at [1489, 591] on icon "upload-file" at bounding box center [1487, 590] width 9 height 11
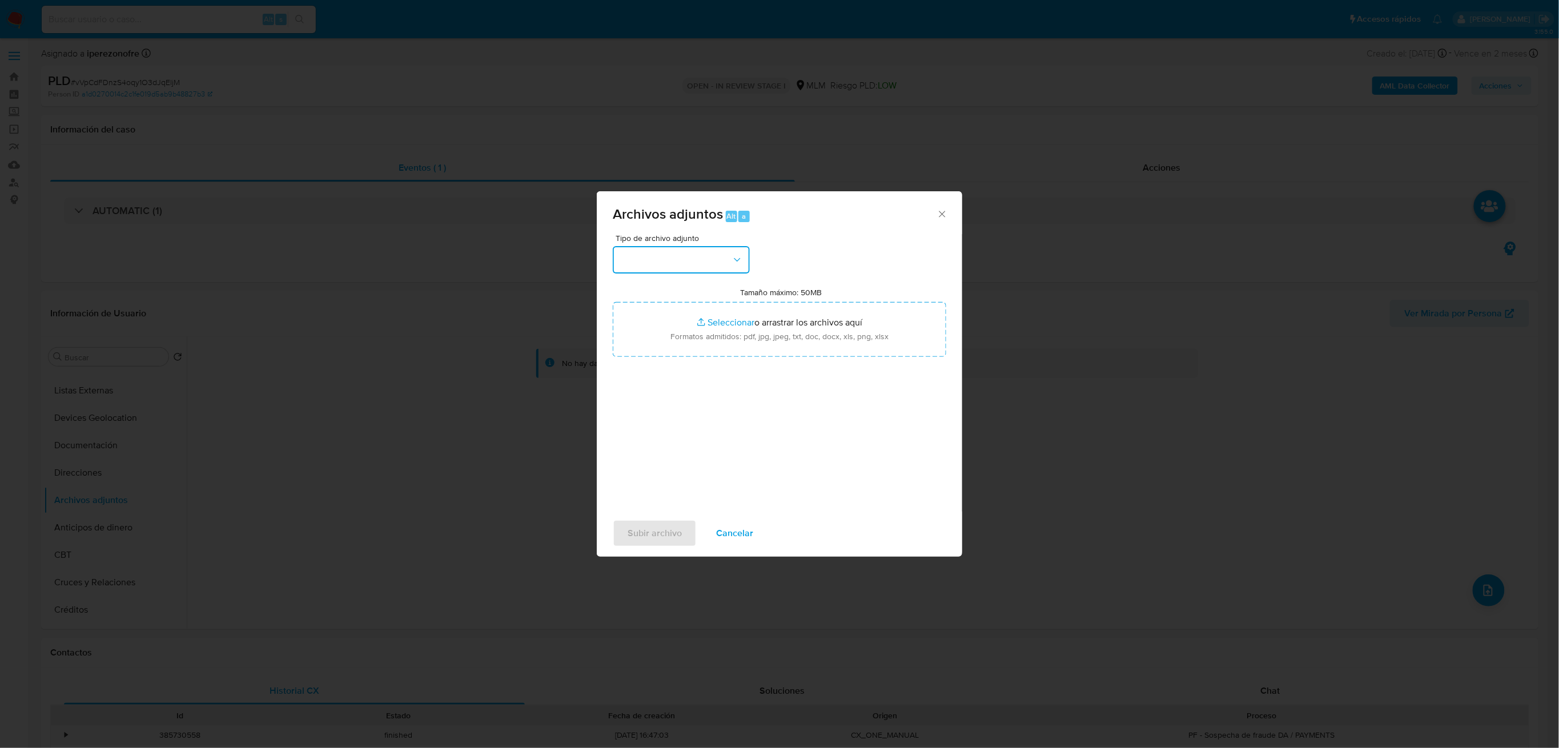
click at [724, 261] on button "button" at bounding box center [681, 259] width 137 height 27
click at [655, 409] on div "OTROS" at bounding box center [677, 406] width 116 height 27
click at [660, 530] on span "Subir archivo" at bounding box center [654, 533] width 54 height 25
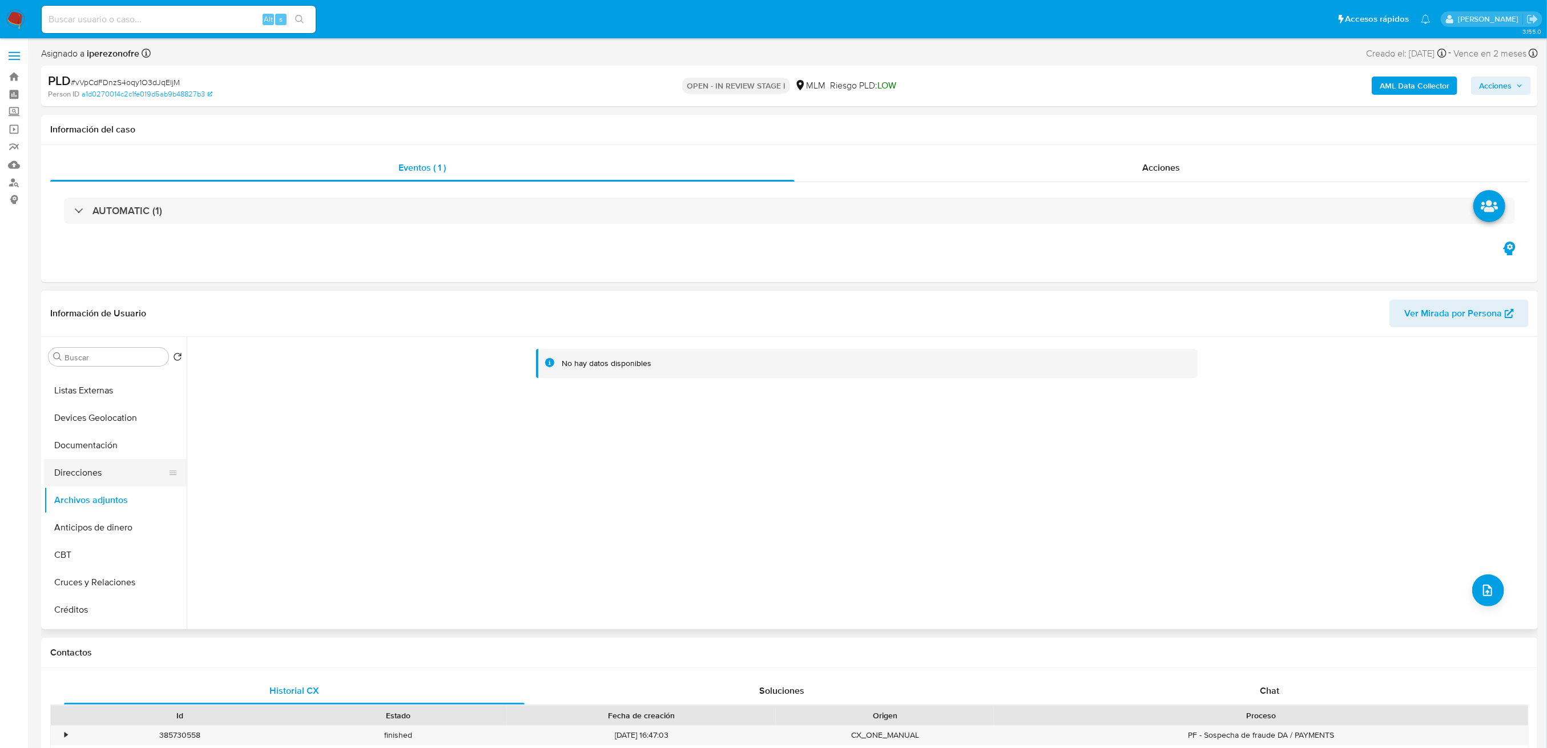
click at [81, 464] on button "Direcciones" at bounding box center [111, 472] width 134 height 27
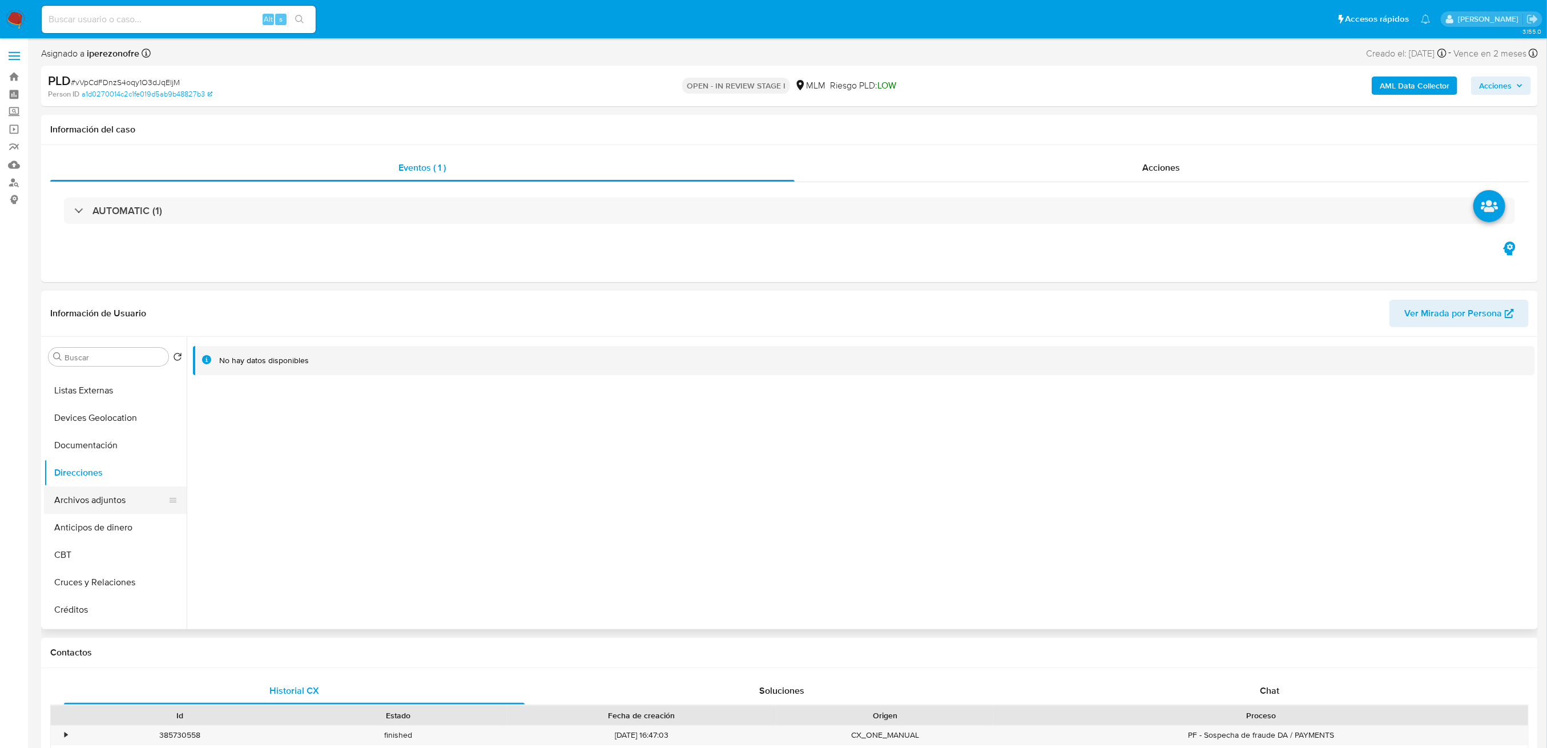
click at [92, 498] on button "Archivos adjuntos" at bounding box center [111, 499] width 134 height 27
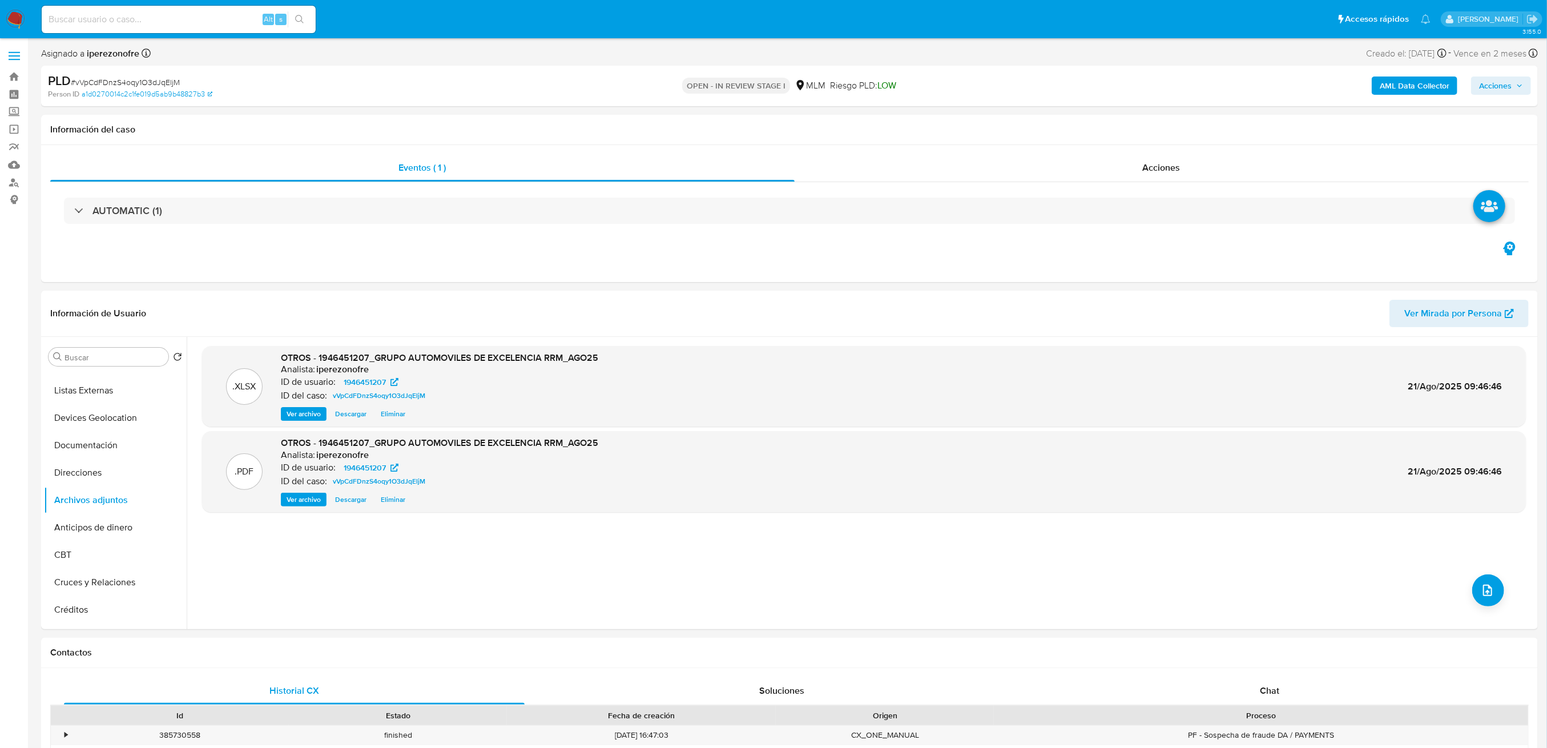
click at [1522, 86] on icon "button" at bounding box center [1519, 85] width 7 height 7
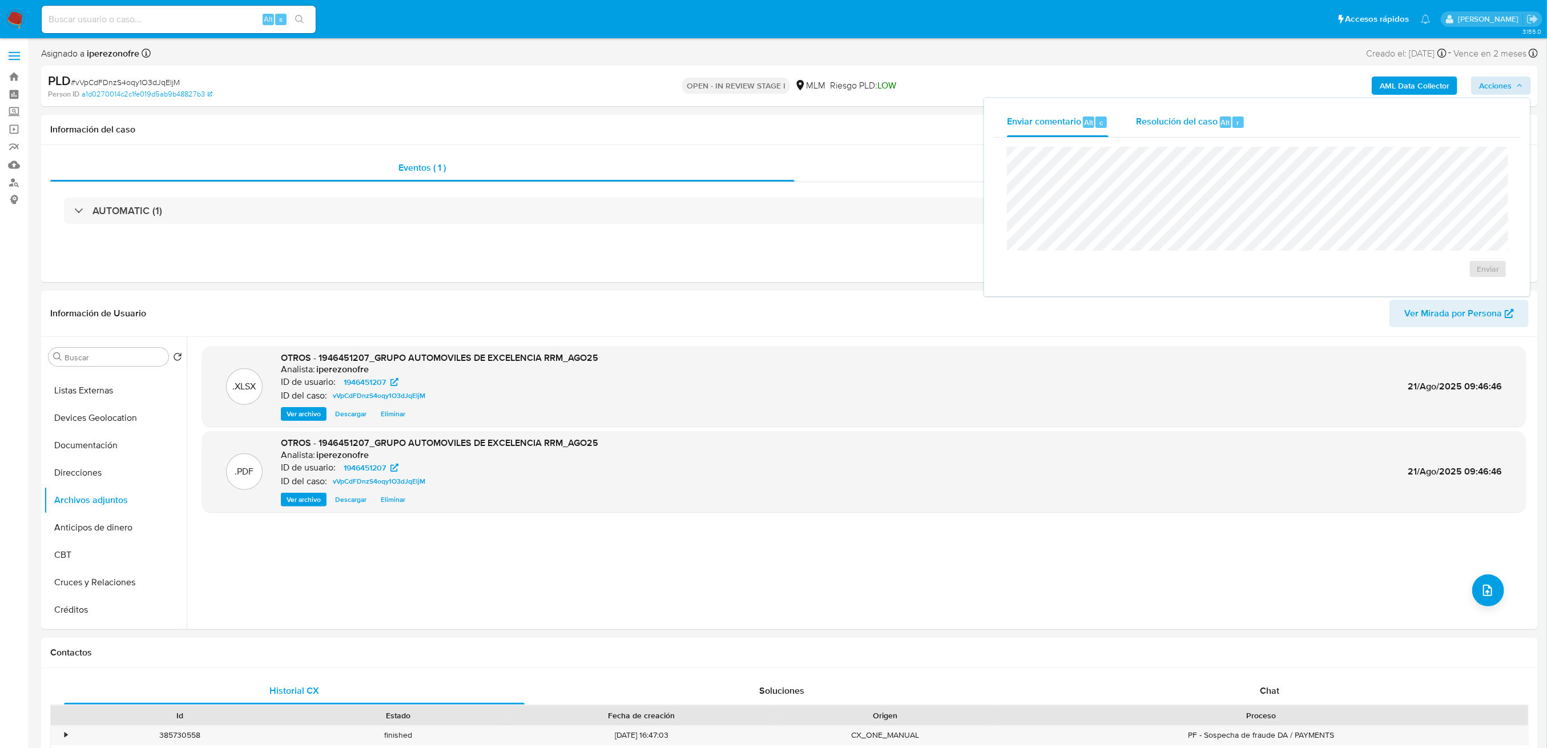
click at [1147, 115] on span "Resolución del caso" at bounding box center [1177, 121] width 82 height 13
click at [1451, 159] on input "24 Horas" at bounding box center [1451, 161] width 9 height 9
checkbox input "true"
click at [1451, 287] on span "ROI Proposal" at bounding box center [1460, 287] width 59 height 16
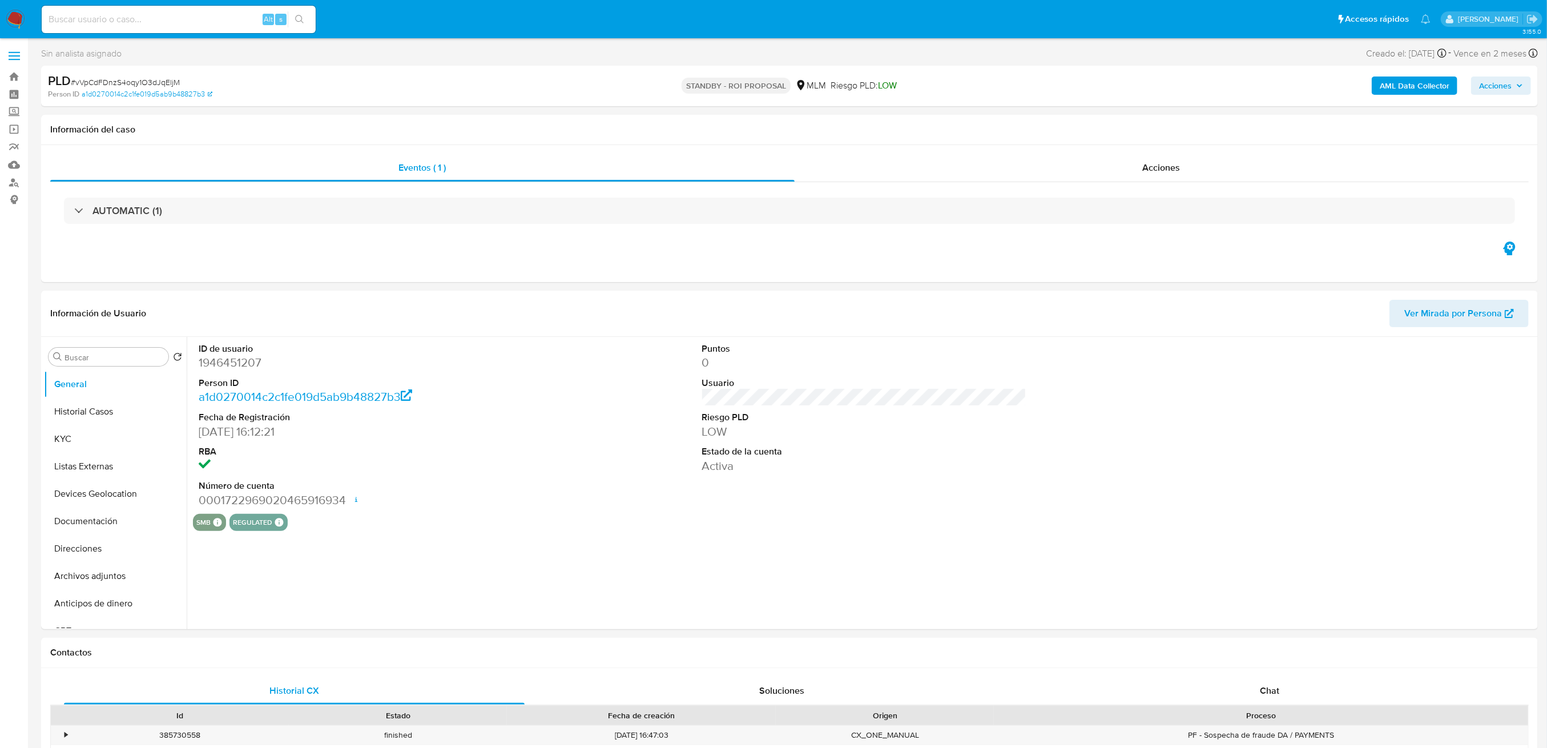
select select "10"
click at [98, 411] on button "Historial Casos" at bounding box center [111, 411] width 134 height 27
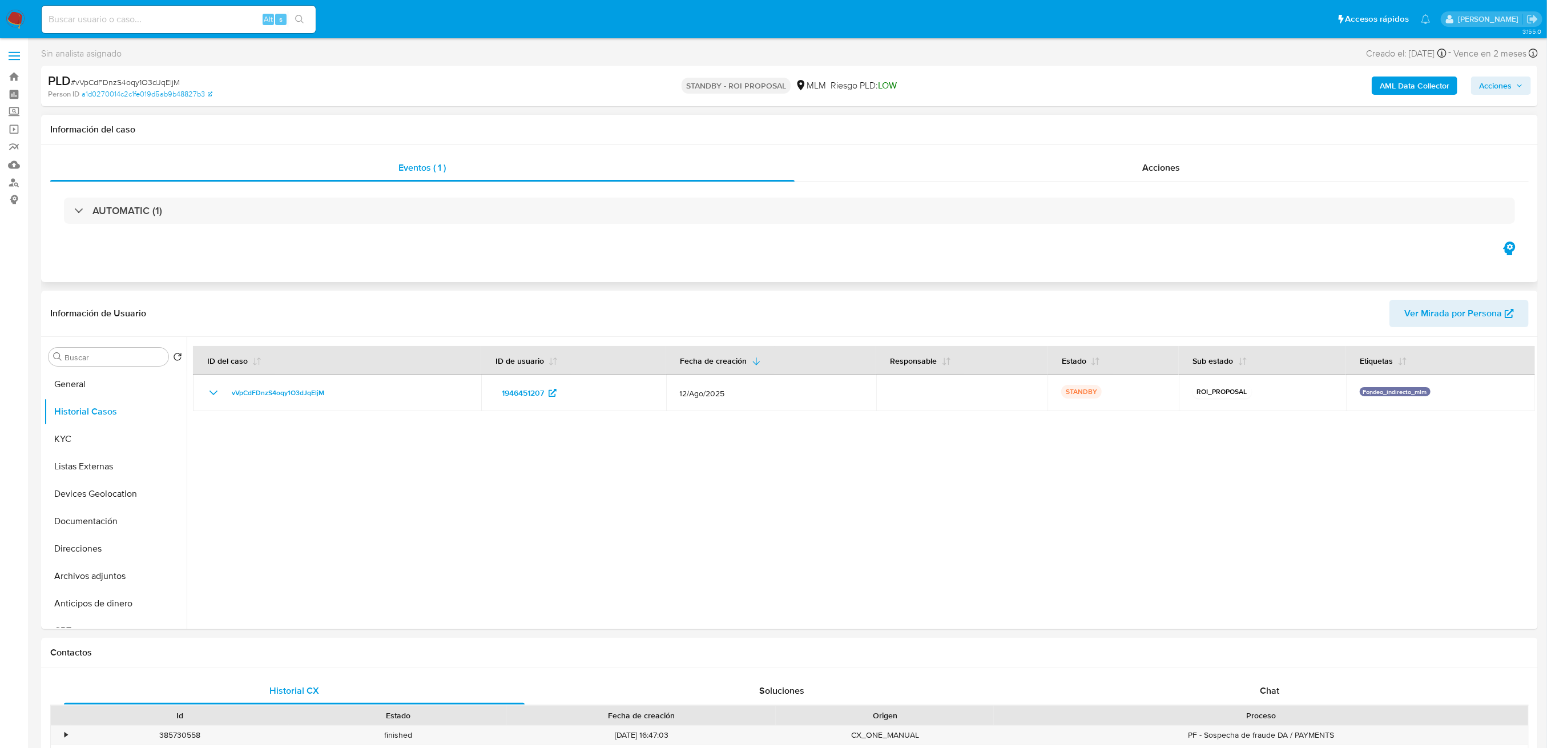
click at [425, 190] on div "AUTOMATIC (1)" at bounding box center [789, 210] width 1479 height 57
click at [162, 26] on input at bounding box center [179, 19] width 274 height 15
paste input "2046374108"
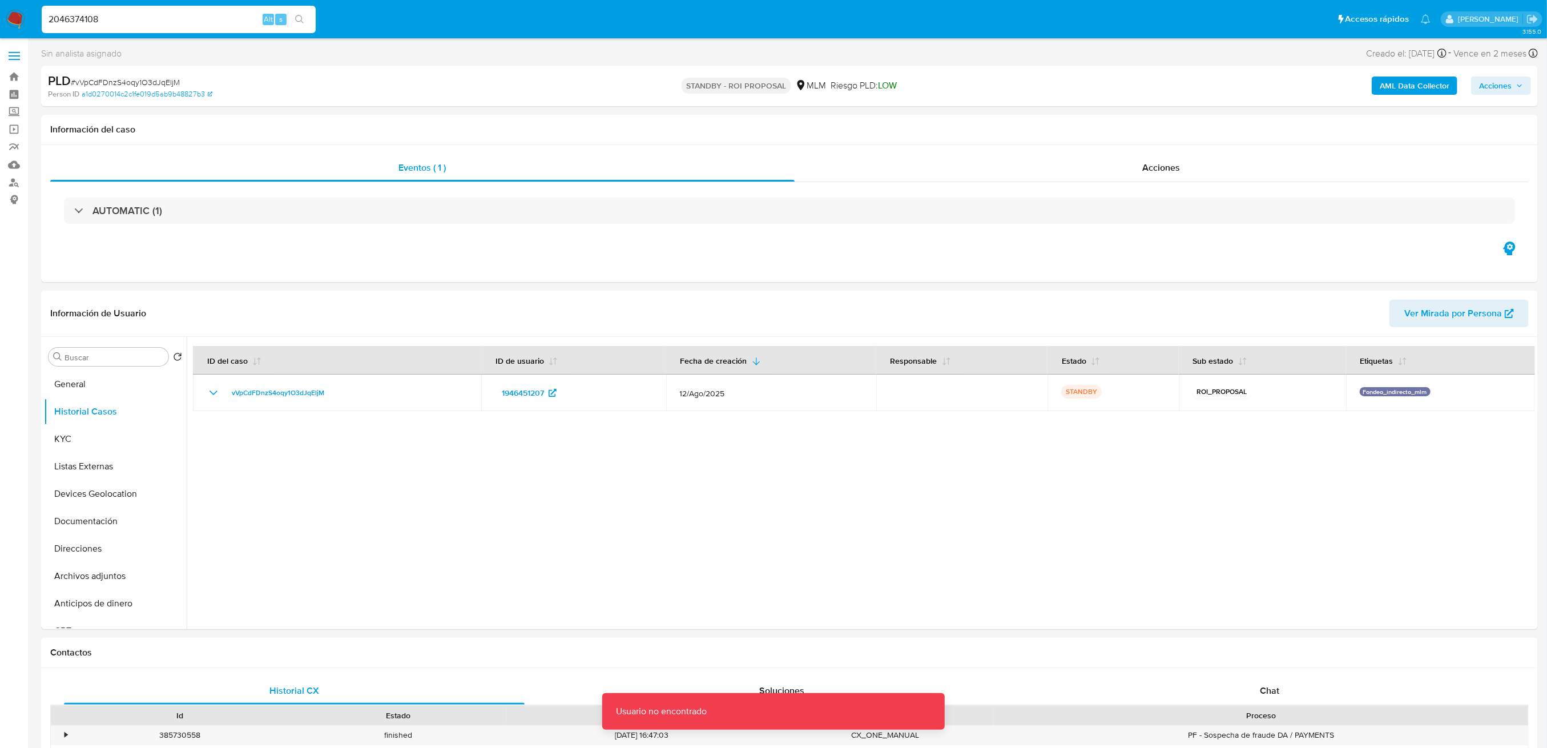
click at [154, 25] on input "2046374108" at bounding box center [179, 19] width 274 height 15
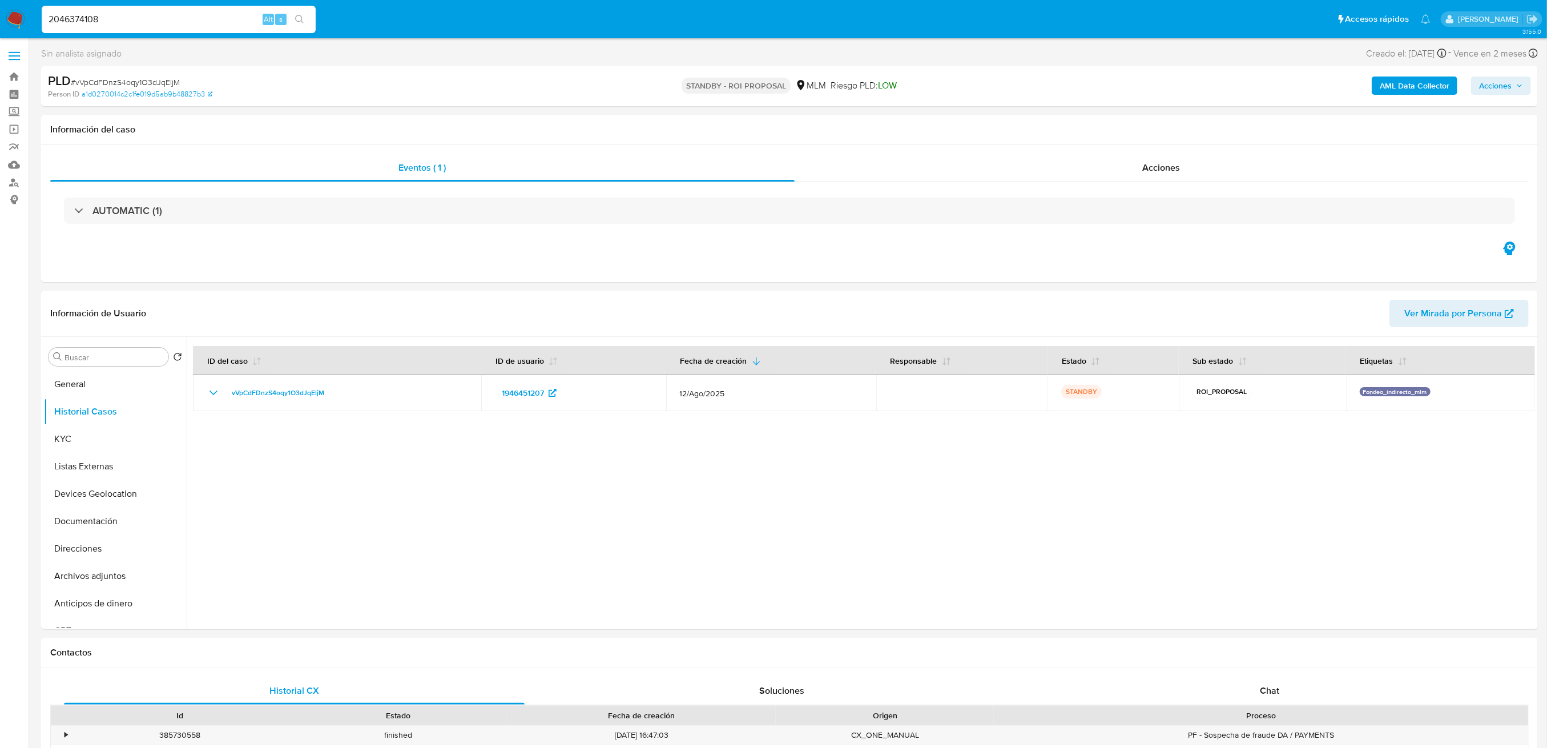
type input "2046374108"
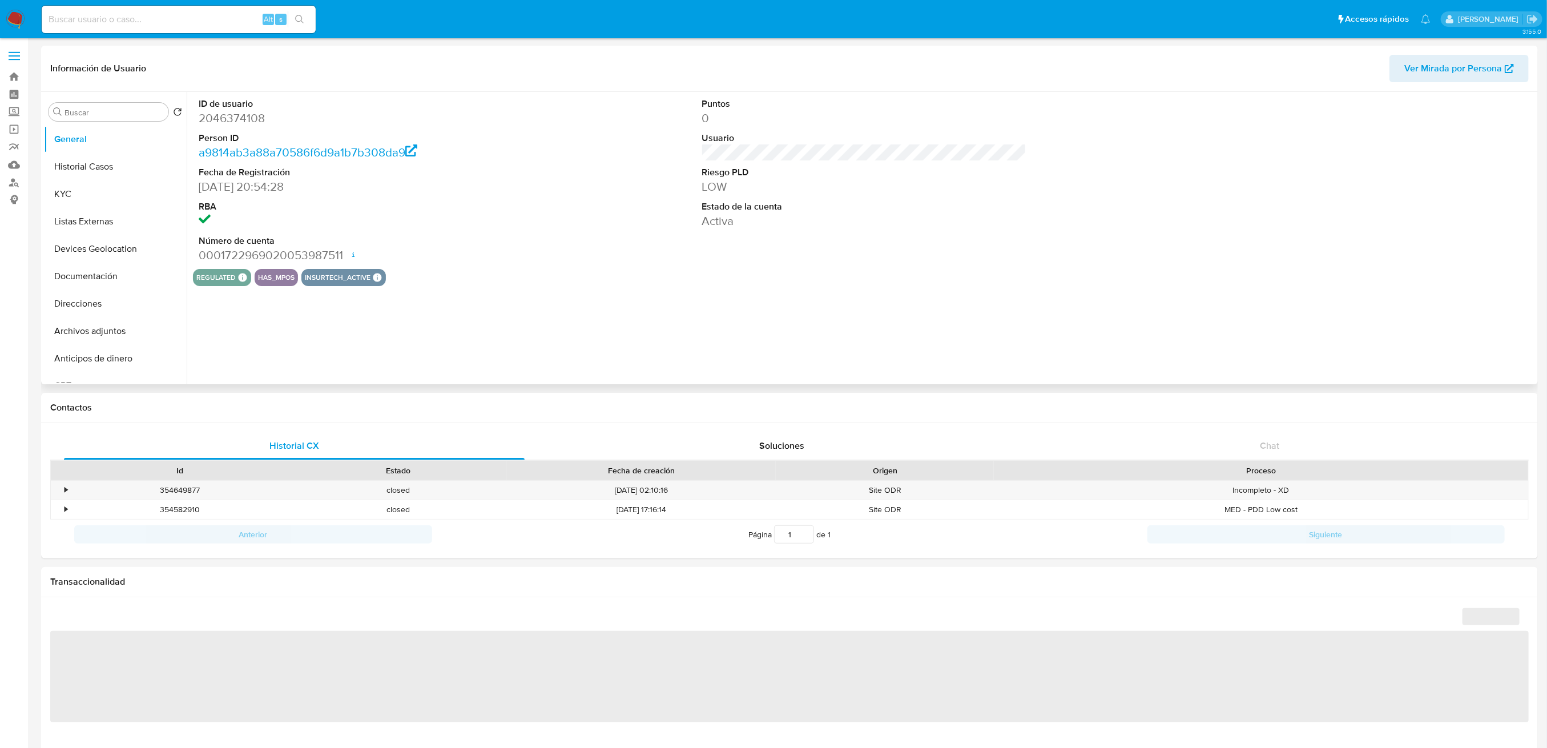
select select "10"
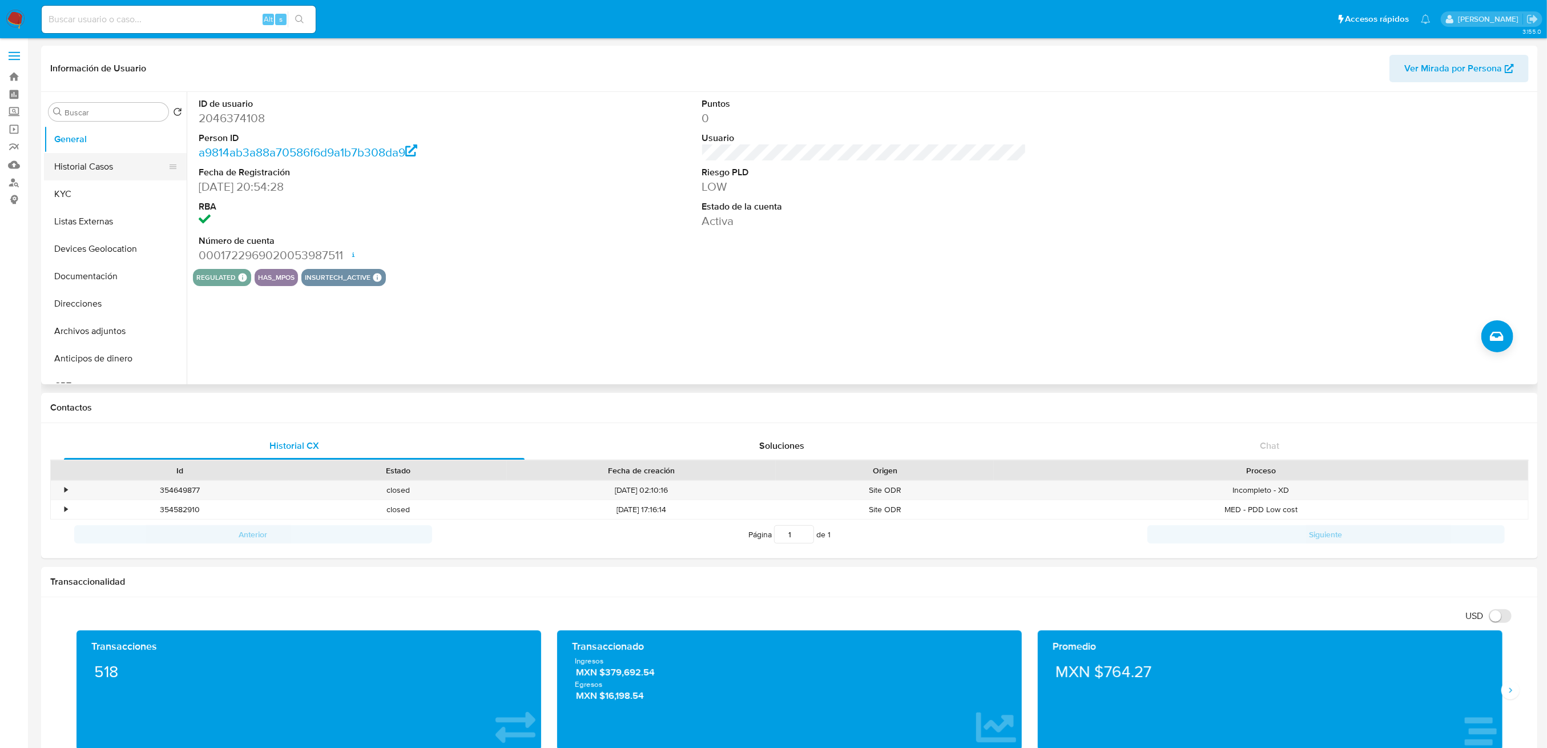
click at [92, 172] on button "Historial Casos" at bounding box center [111, 166] width 134 height 27
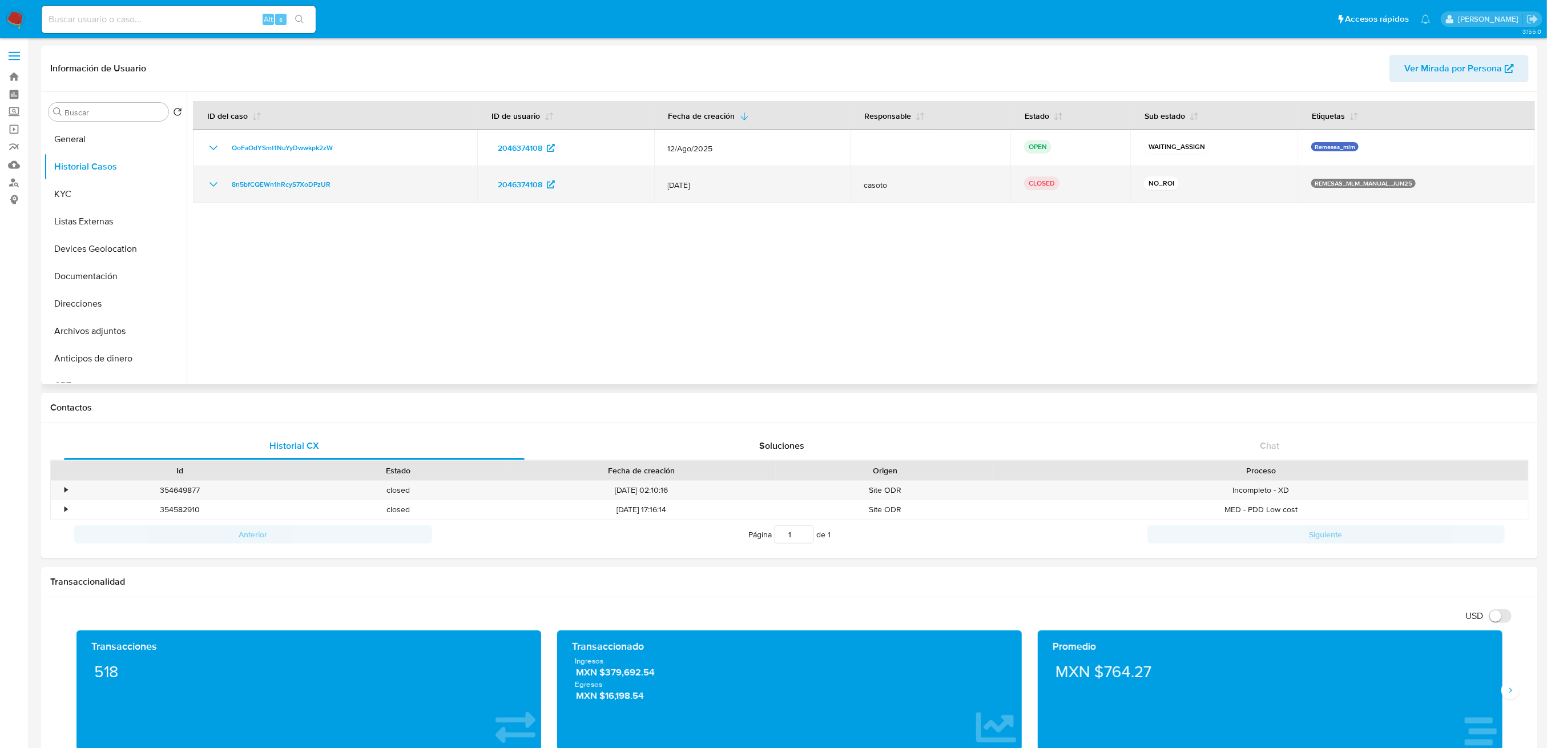
click at [219, 182] on icon "Mostrar/Ocultar" at bounding box center [214, 185] width 14 height 14
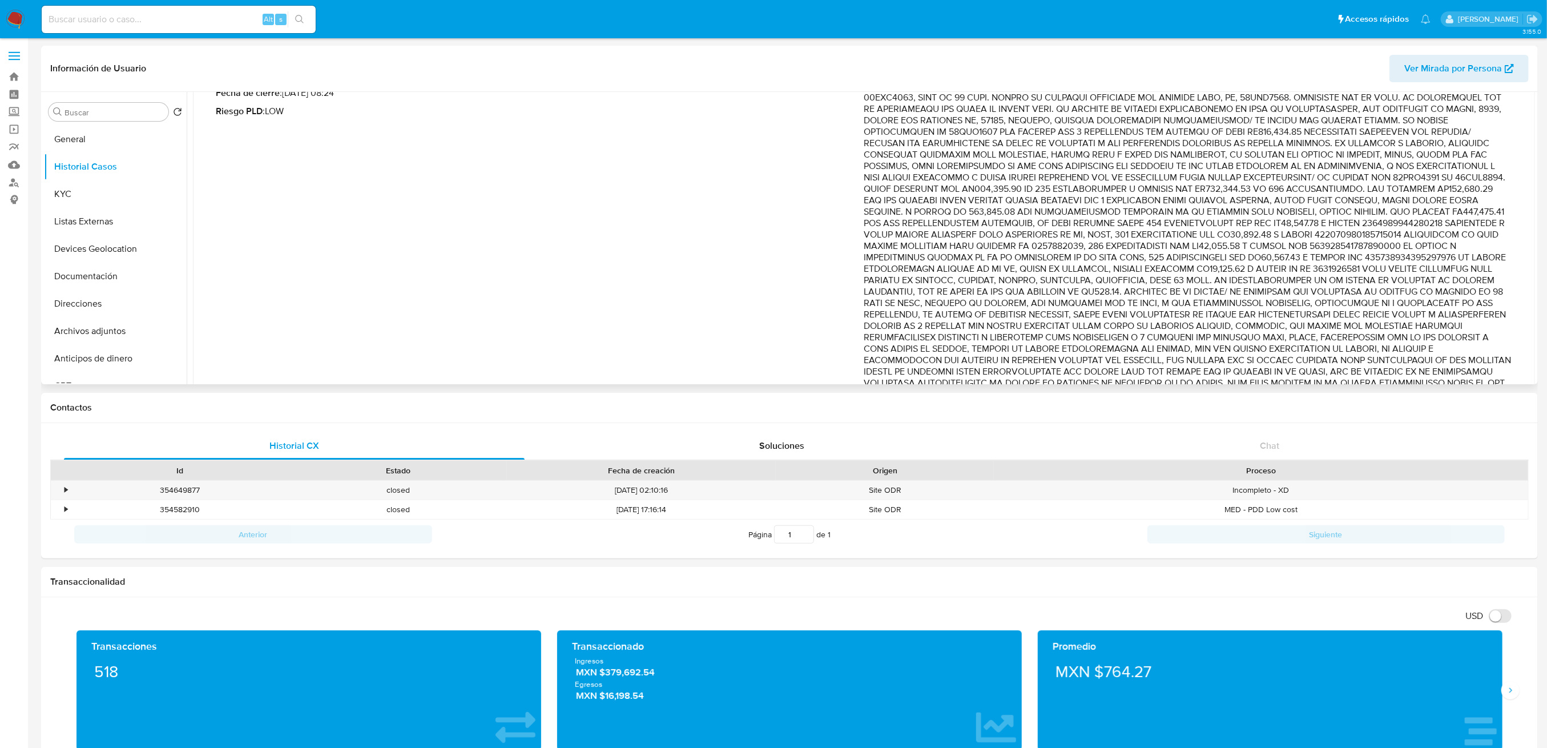
scroll to position [222, 0]
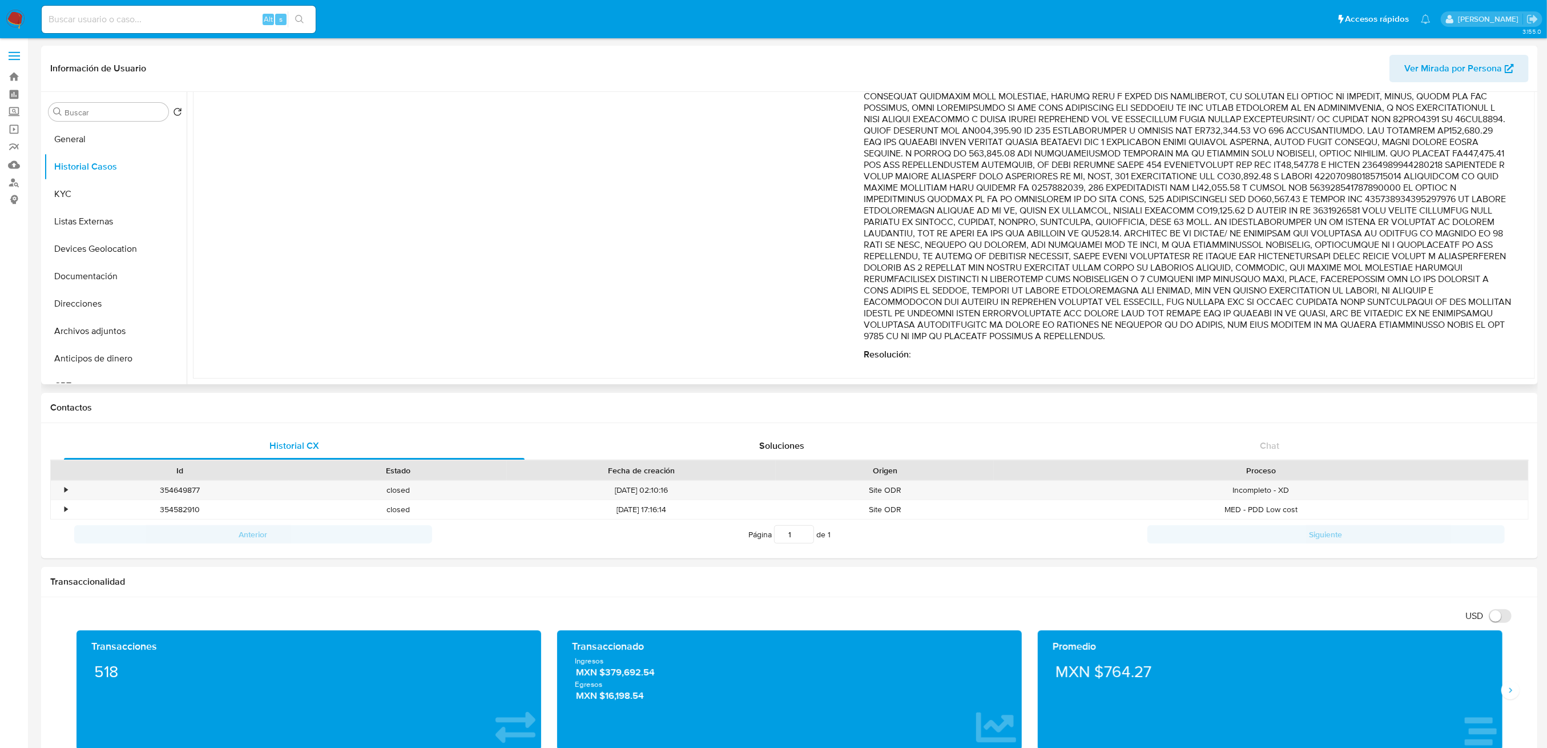
drag, startPoint x: 1426, startPoint y: 107, endPoint x: 1443, endPoint y: 250, distance: 143.7
click at [1443, 250] on p "Comentario :" at bounding box center [1188, 176] width 649 height 331
drag, startPoint x: 915, startPoint y: 245, endPoint x: 900, endPoint y: 243, distance: 15.0
click at [915, 245] on p "Comentario :" at bounding box center [1188, 176] width 649 height 331
click at [860, 233] on div "Fecha de vencimiento : [DATE] 13:17 Fecha de cierre : [DATE] 08:24 Riesgo PLD :…" at bounding box center [540, 185] width 649 height 349
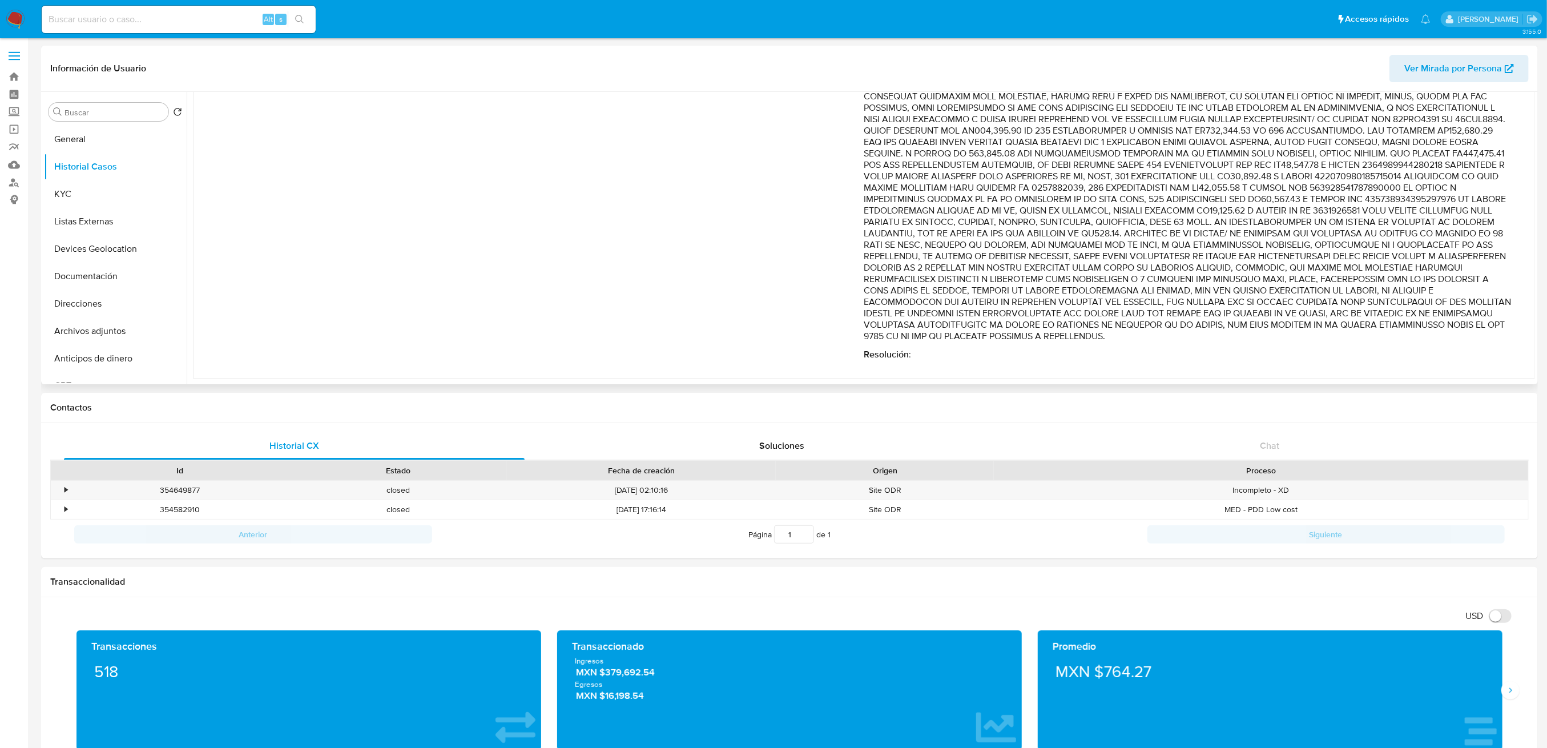
drag, startPoint x: 862, startPoint y: 233, endPoint x: 1312, endPoint y: 333, distance: 460.9
click at [1312, 333] on p "Comentario :" at bounding box center [1188, 176] width 649 height 331
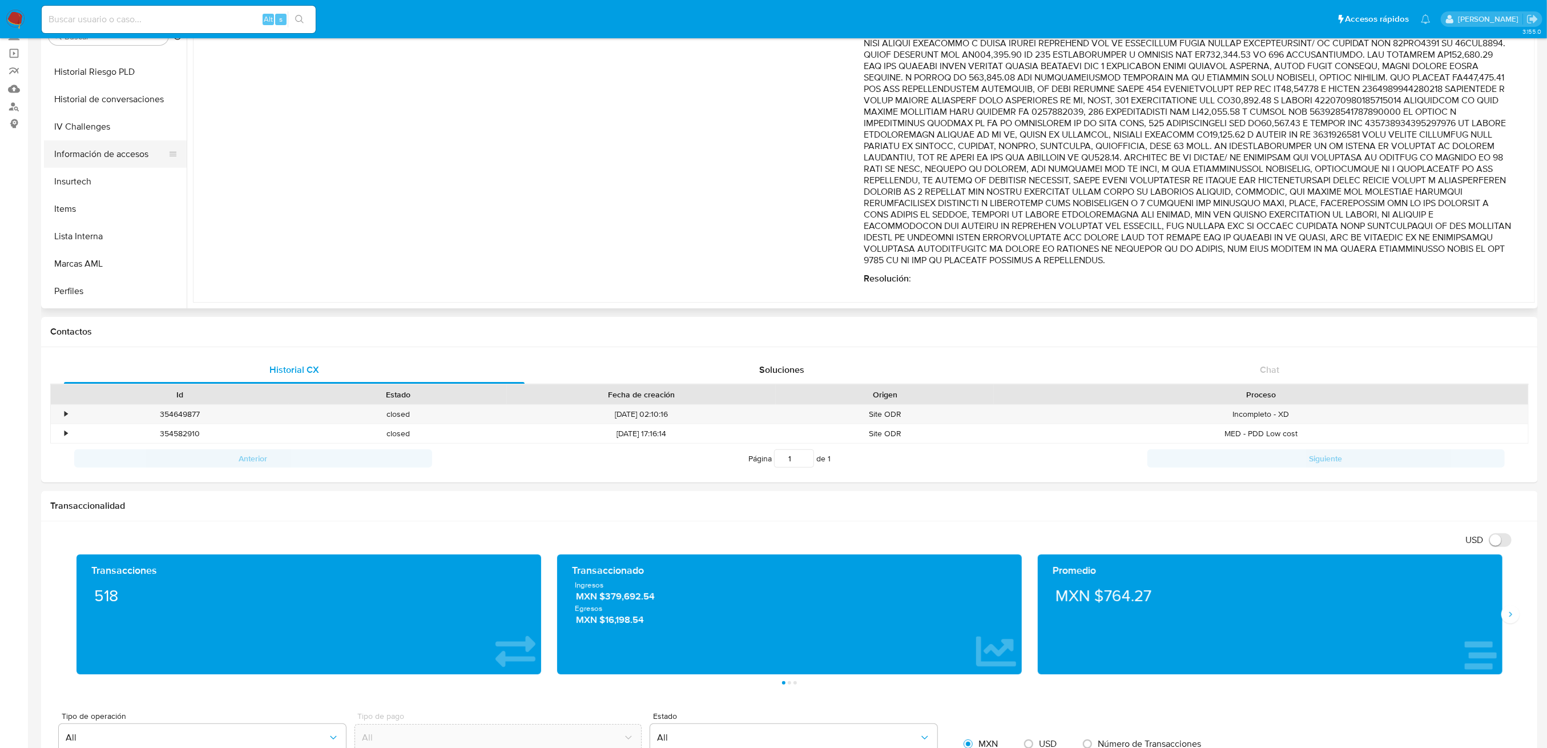
scroll to position [457, 0]
click at [124, 80] on button "Historial de conversaciones" at bounding box center [111, 72] width 134 height 27
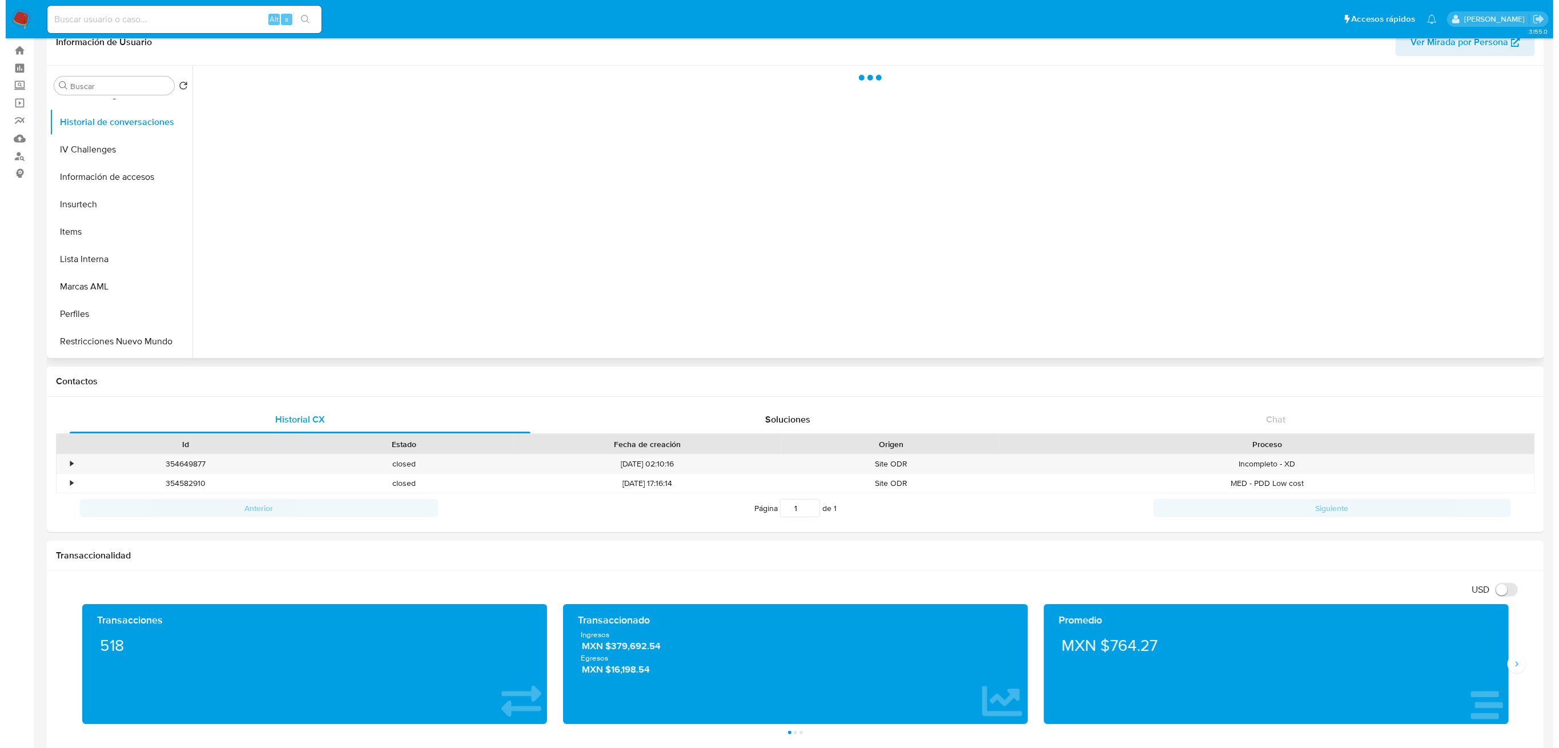
scroll to position [0, 0]
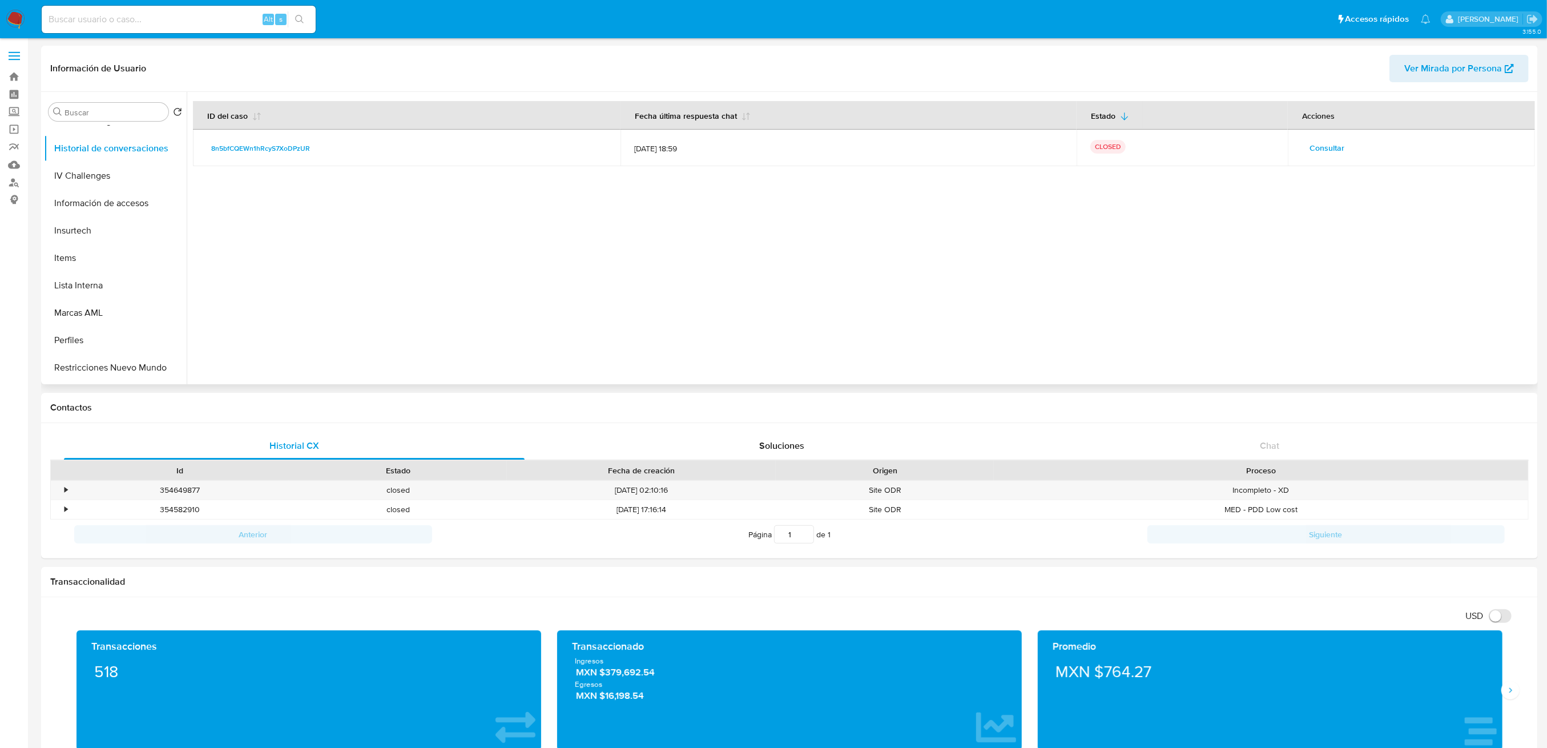
click at [1316, 141] on span "Consultar" at bounding box center [1327, 148] width 35 height 16
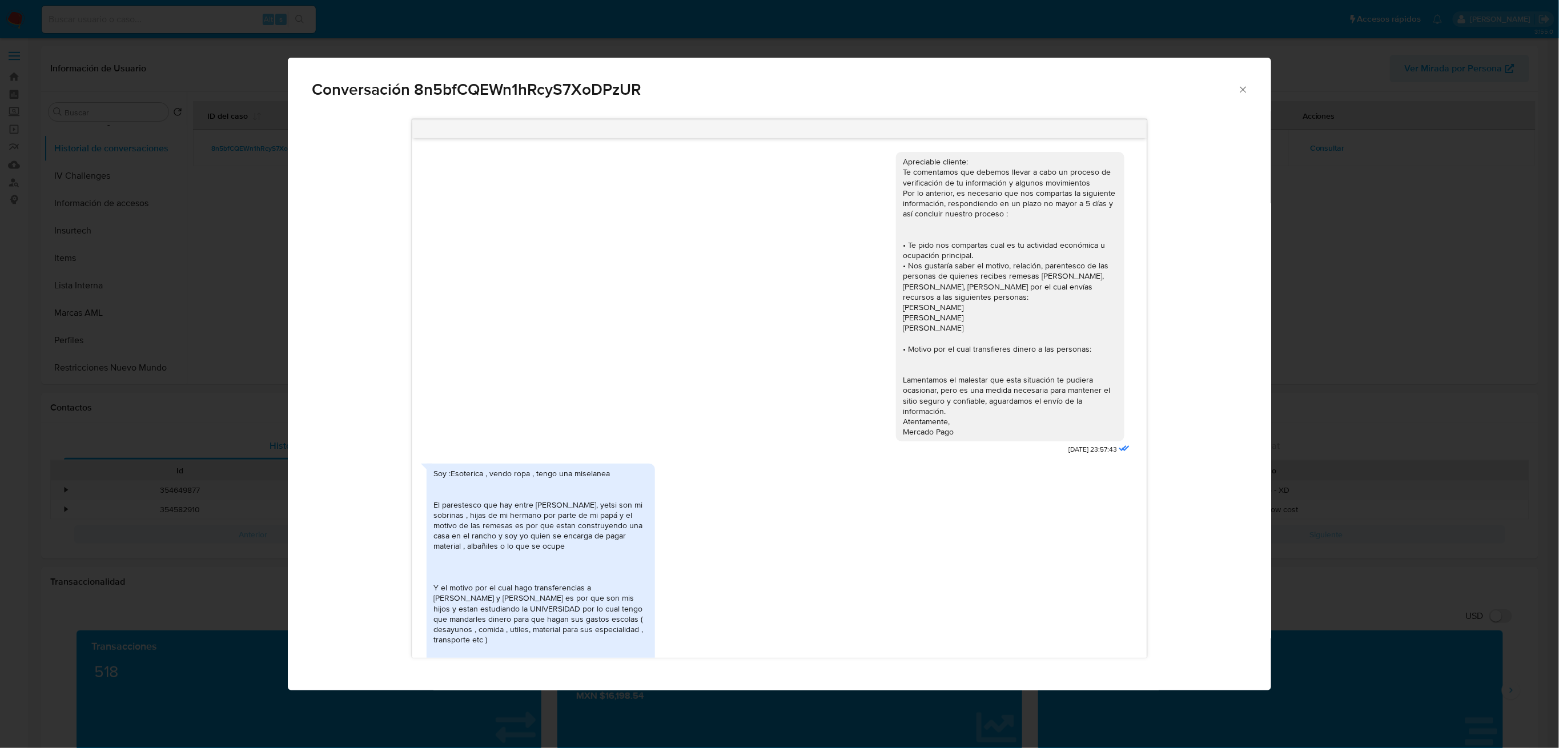
scroll to position [216, 0]
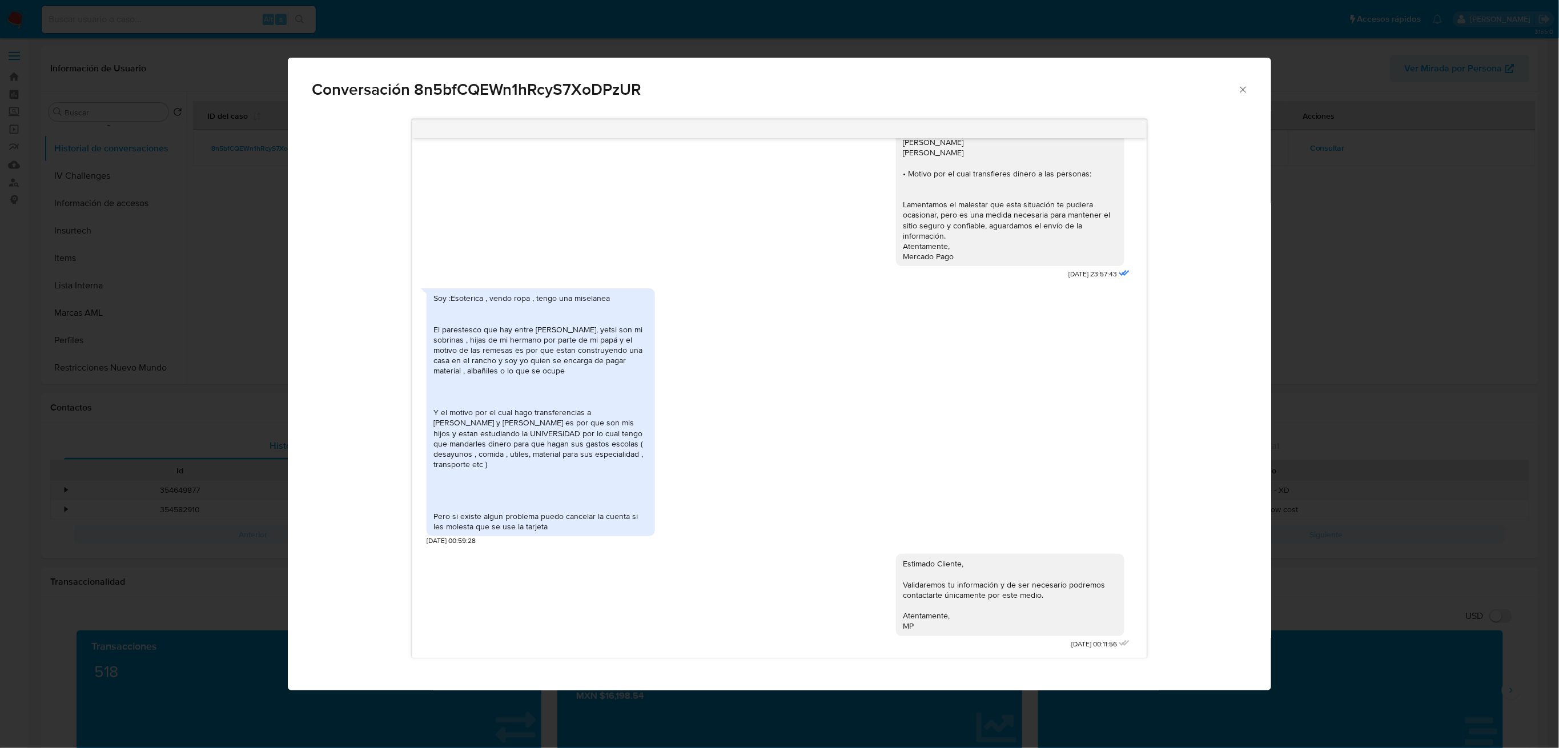
click at [871, 374] on div "Soy :Esoterica , vendo ropa , tengo una miselanea El parestesco que hay entre […" at bounding box center [779, 414] width 706 height 263
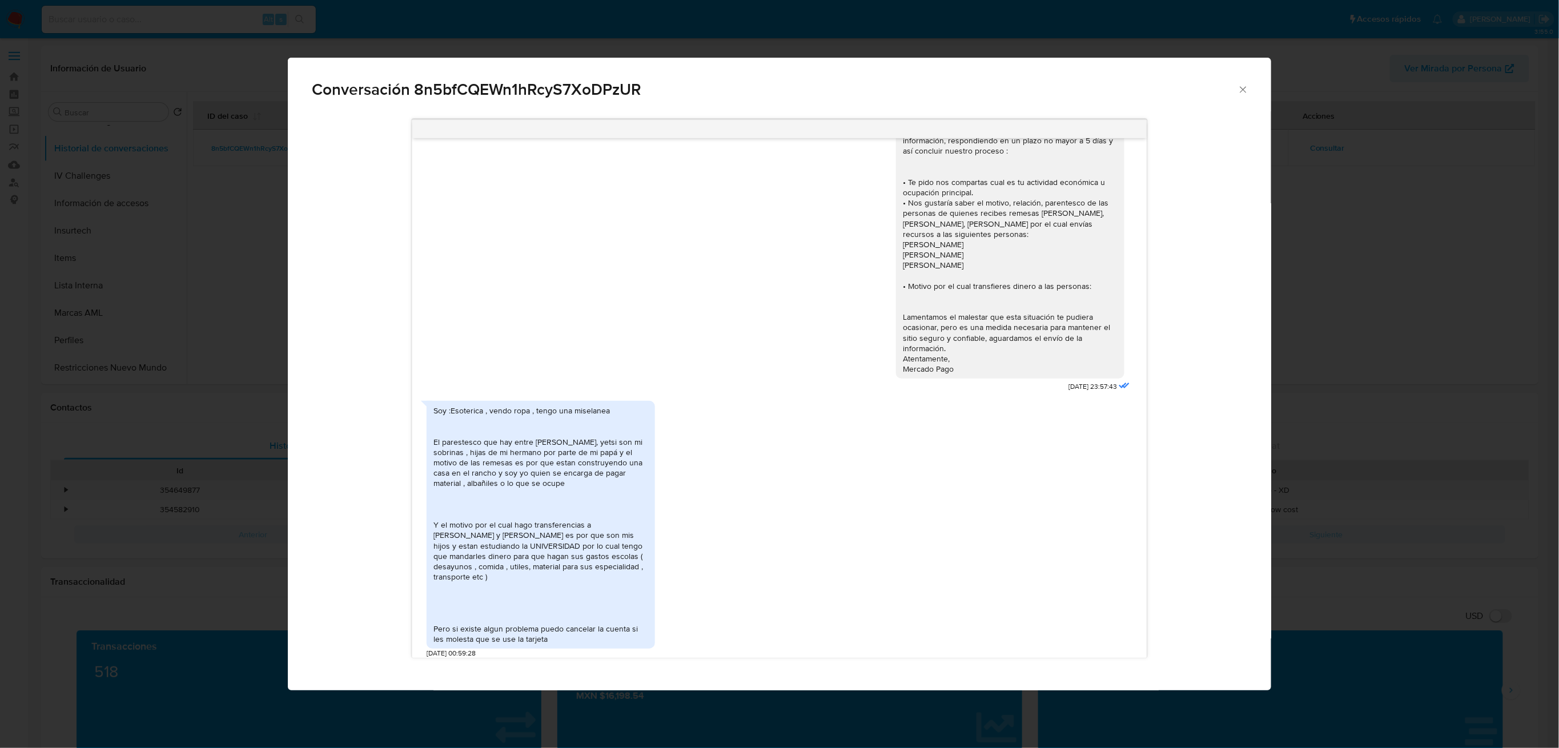
scroll to position [0, 0]
